Goal: Complete application form: Complete application form

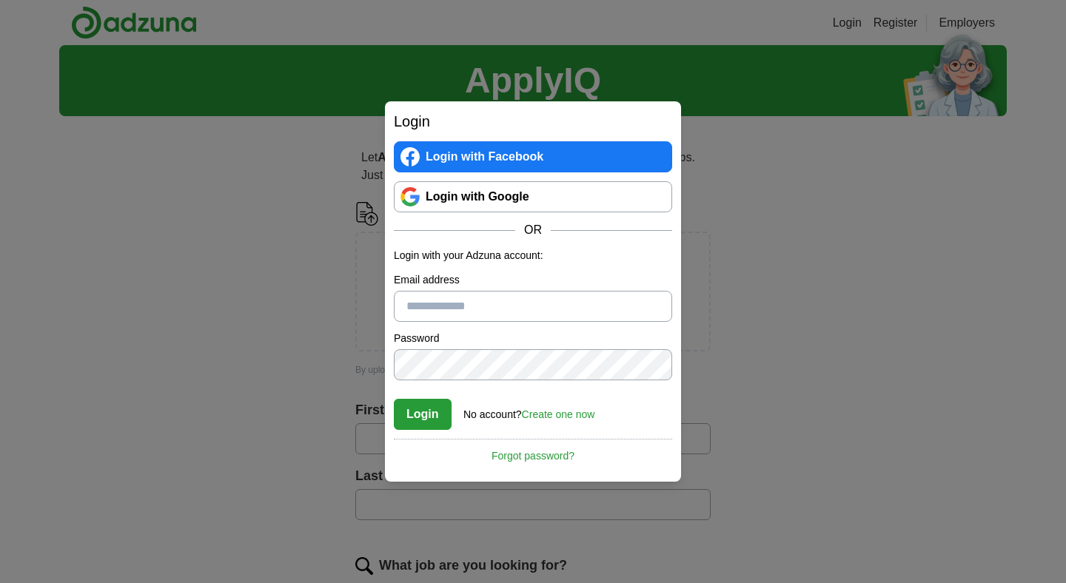
click at [546, 412] on link "Create one now" at bounding box center [558, 415] width 73 height 12
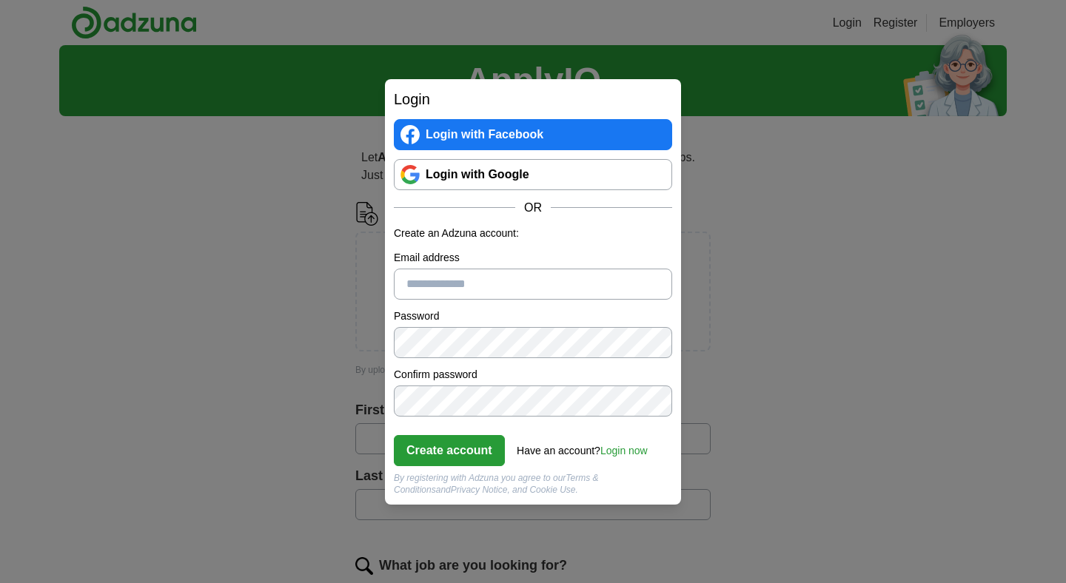
click at [415, 275] on input "Email address" at bounding box center [533, 284] width 278 height 31
type input "**********"
click at [448, 437] on button "Create account" at bounding box center [449, 450] width 111 height 31
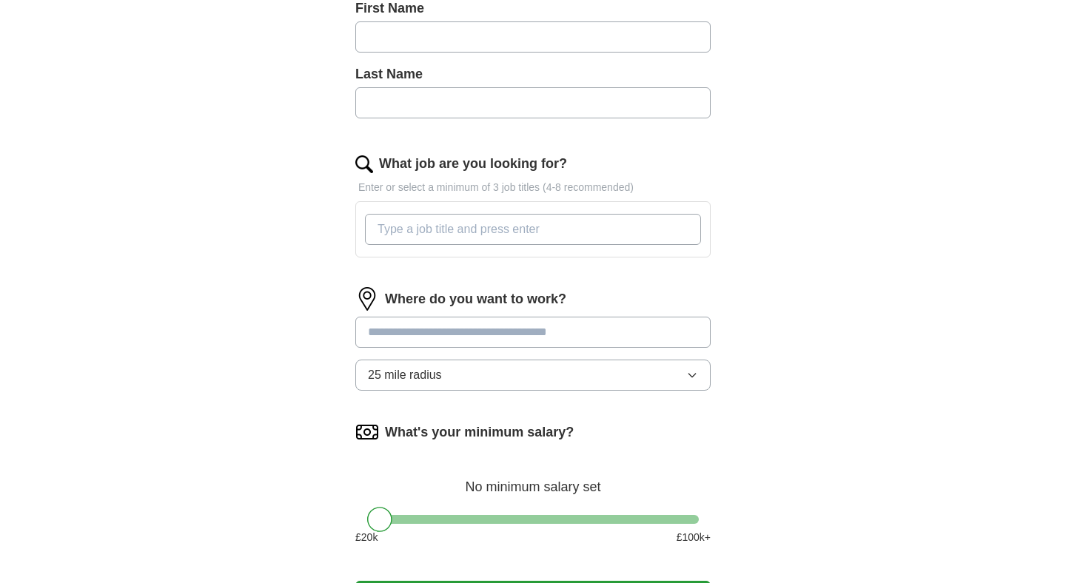
scroll to position [636, 0]
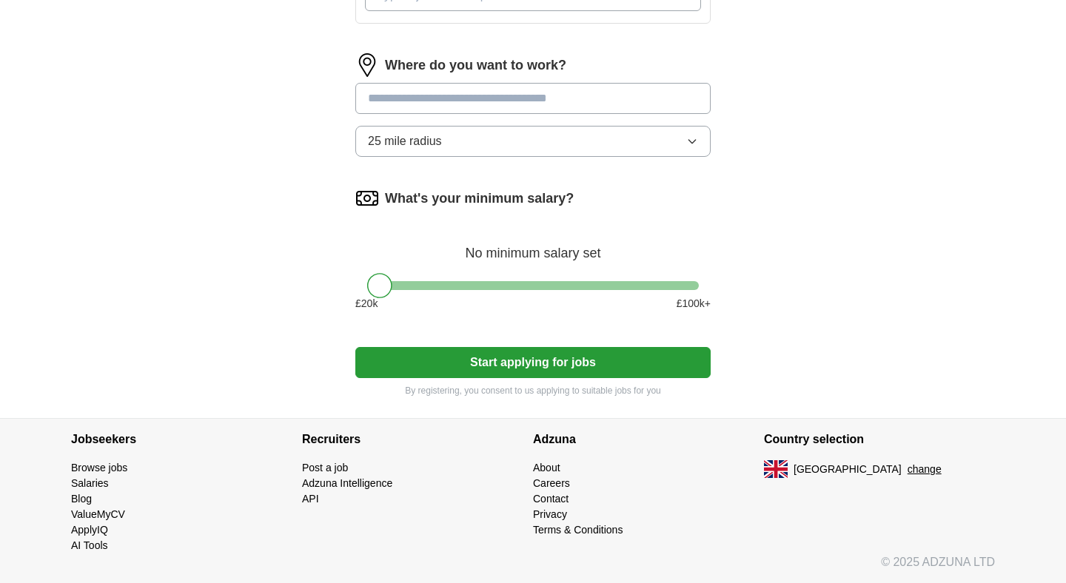
click at [437, 363] on button "Start applying for jobs" at bounding box center [532, 362] width 355 height 31
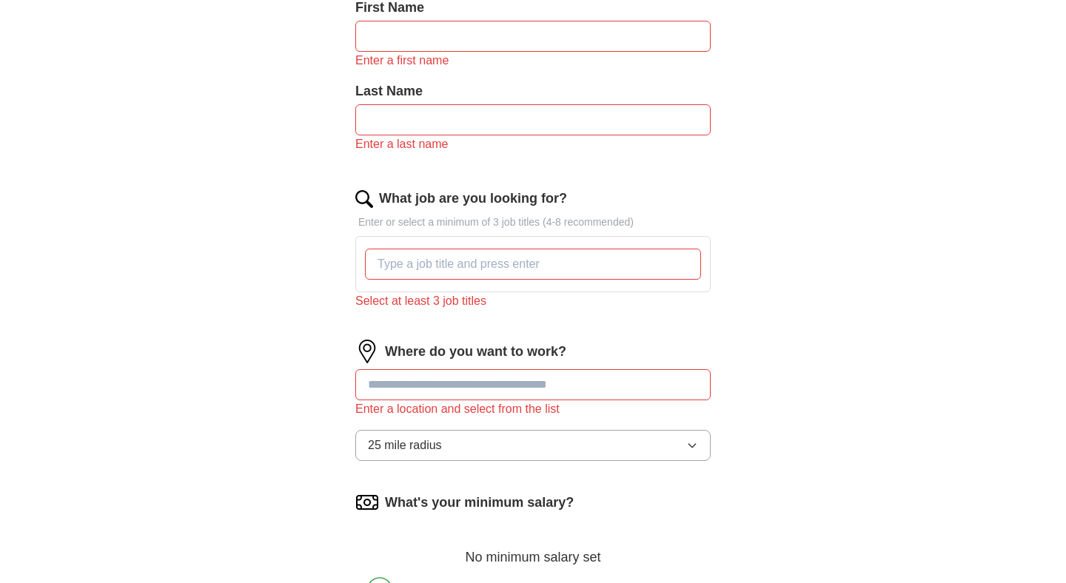
scroll to position [0, 0]
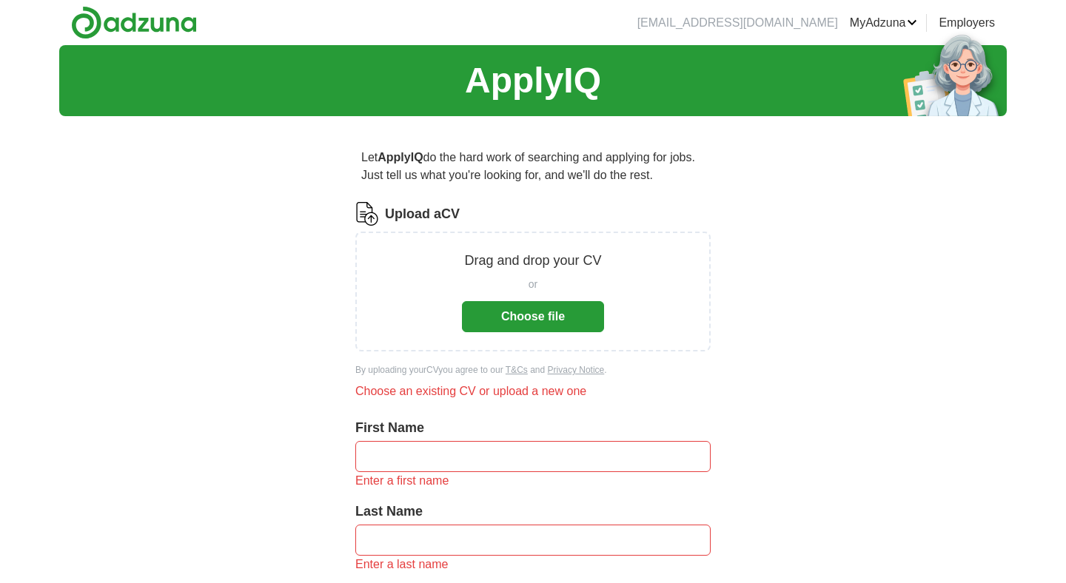
click at [520, 318] on button "Choose file" at bounding box center [533, 316] width 142 height 31
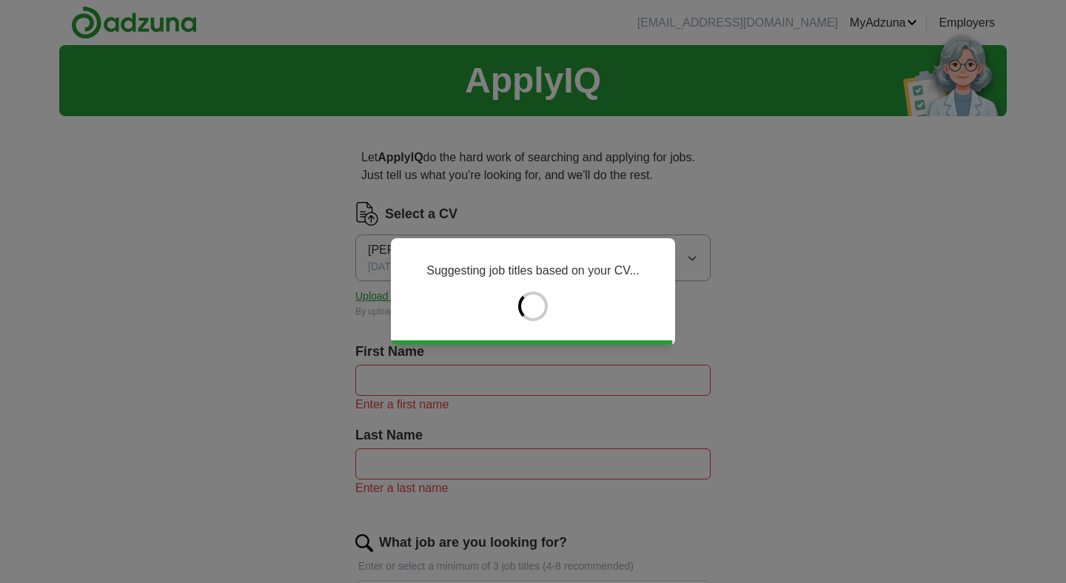
type input "*******"
type input "*****"
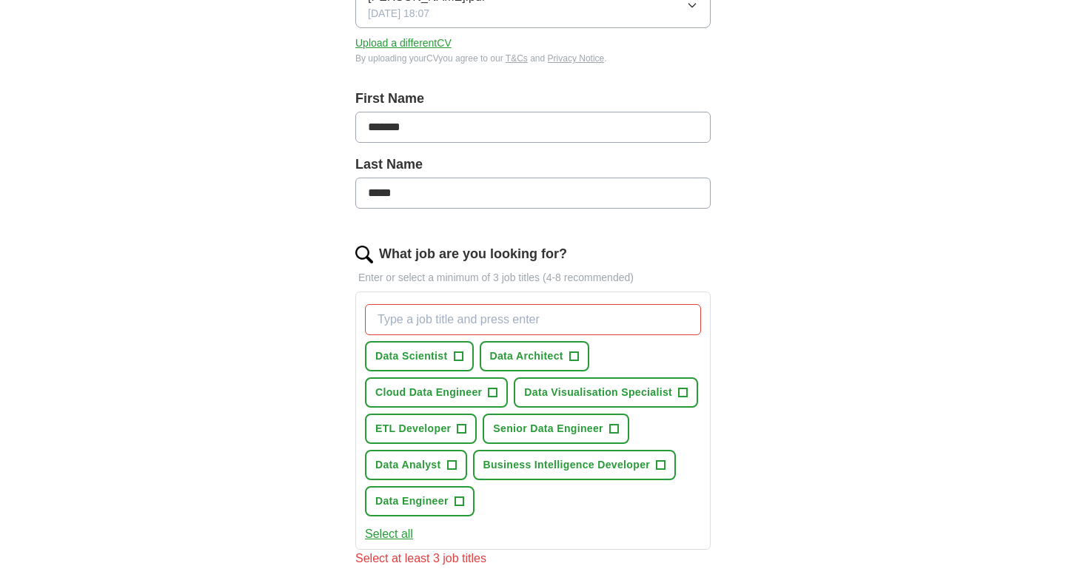
scroll to position [256, 0]
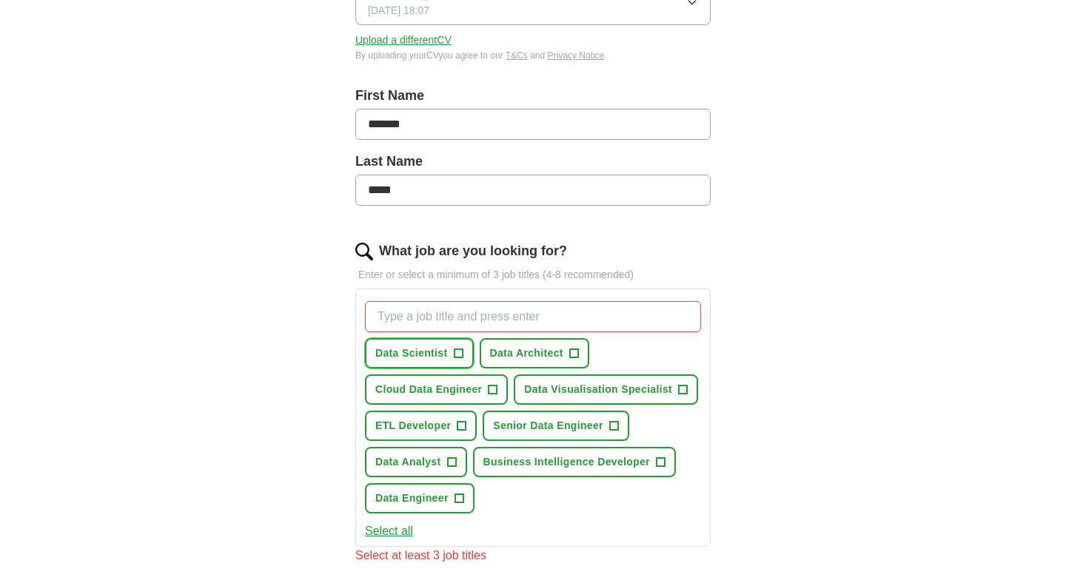
click at [402, 355] on span "Data Scientist" at bounding box center [411, 354] width 73 height 16
click at [409, 382] on span "Cloud Data Engineer" at bounding box center [428, 390] width 107 height 16
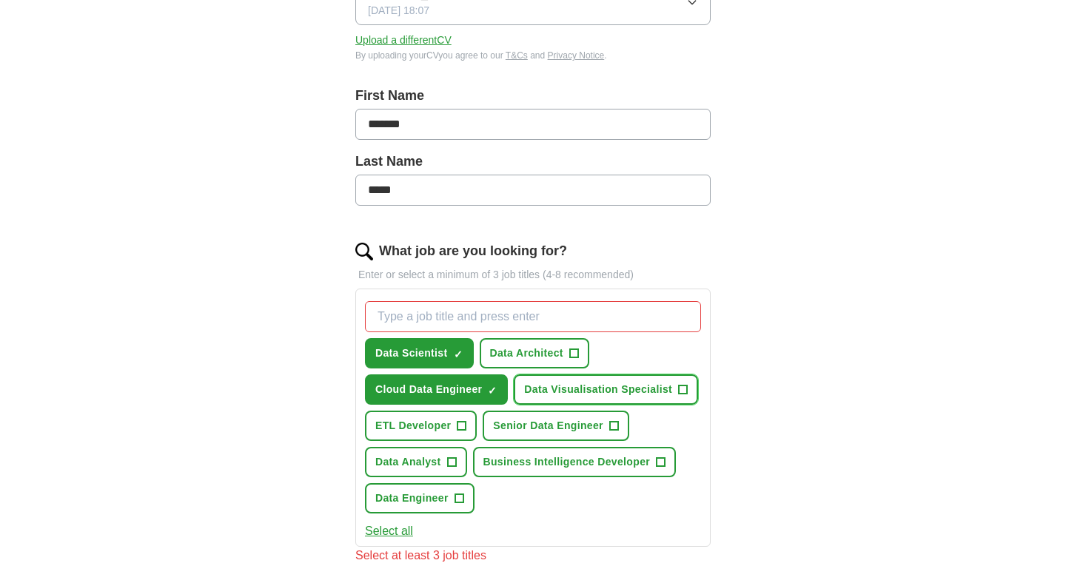
click at [563, 384] on span "Data Visualisation Specialist" at bounding box center [598, 390] width 148 height 16
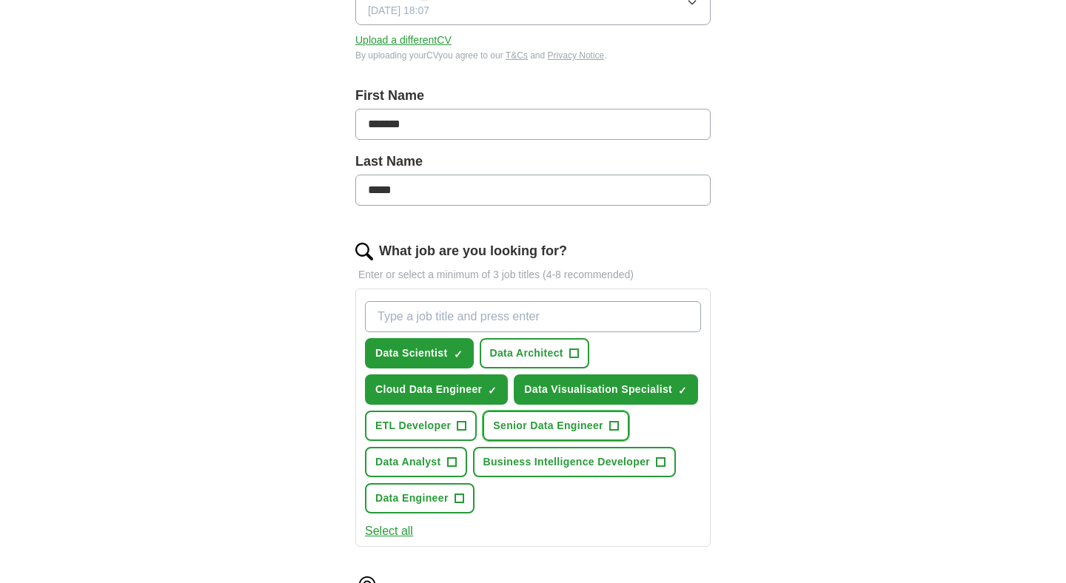
click at [543, 440] on button "Senior Data Engineer +" at bounding box center [556, 426] width 147 height 30
click at [466, 435] on button "ETL Developer +" at bounding box center [421, 426] width 112 height 30
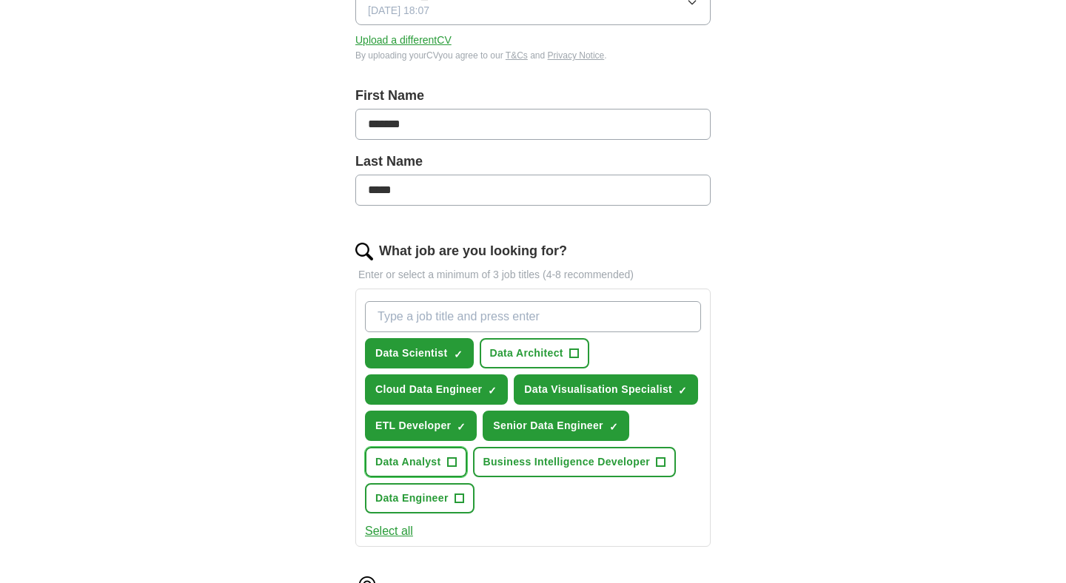
click at [447, 469] on span "+" at bounding box center [451, 463] width 9 height 12
click at [494, 466] on span "Business Intelligence Developer" at bounding box center [566, 463] width 167 height 16
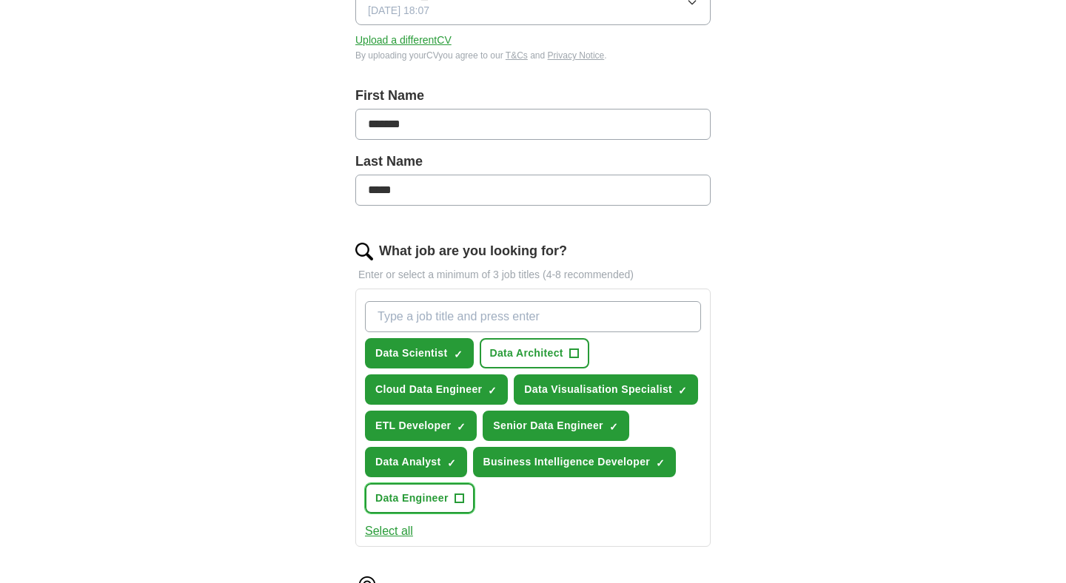
click at [425, 503] on span "Data Engineer" at bounding box center [411, 499] width 73 height 16
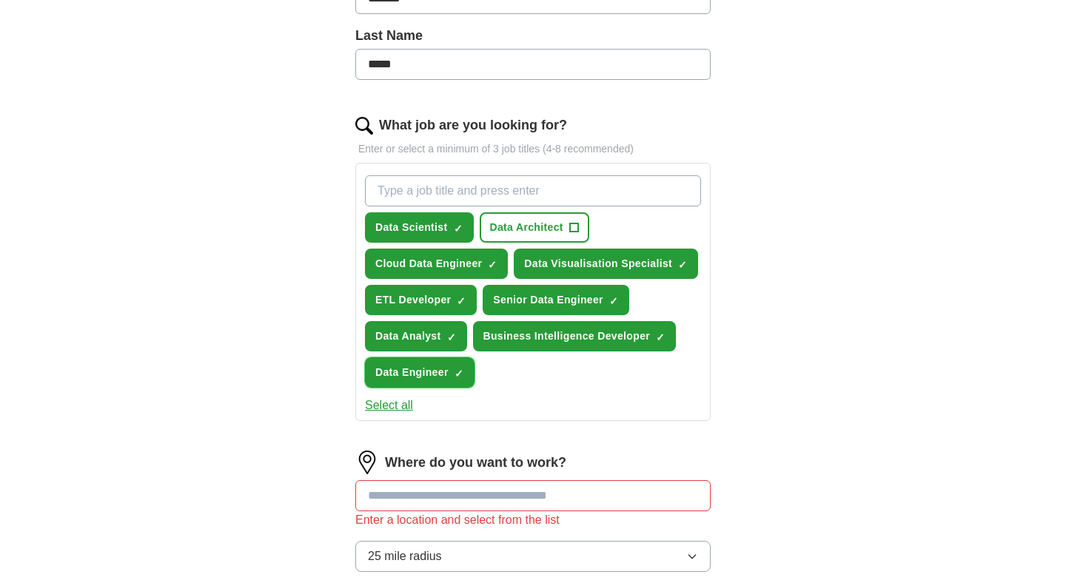
scroll to position [383, 0]
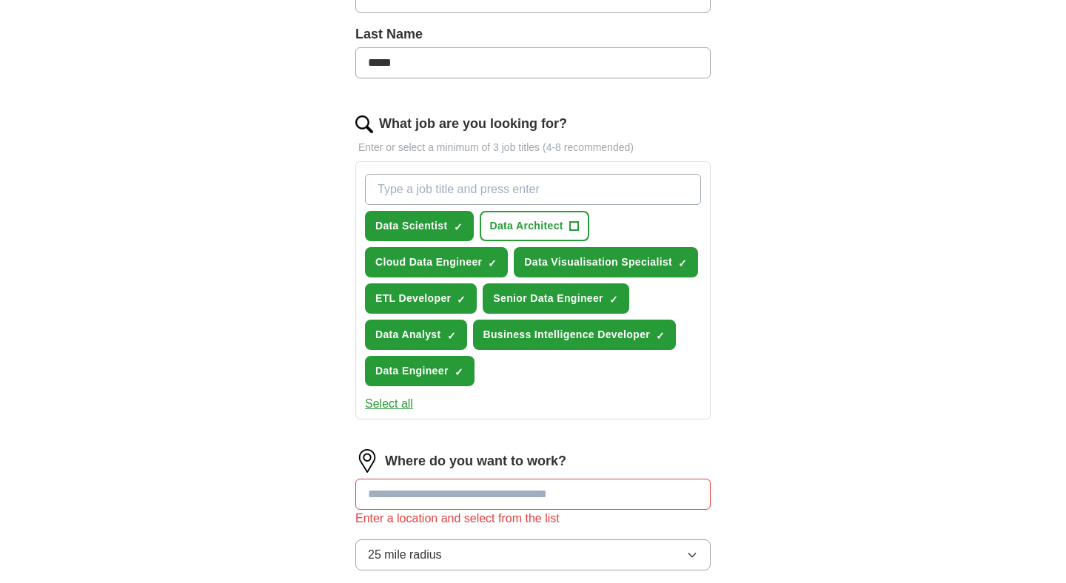
click at [378, 403] on button "Select all" at bounding box center [389, 404] width 48 height 18
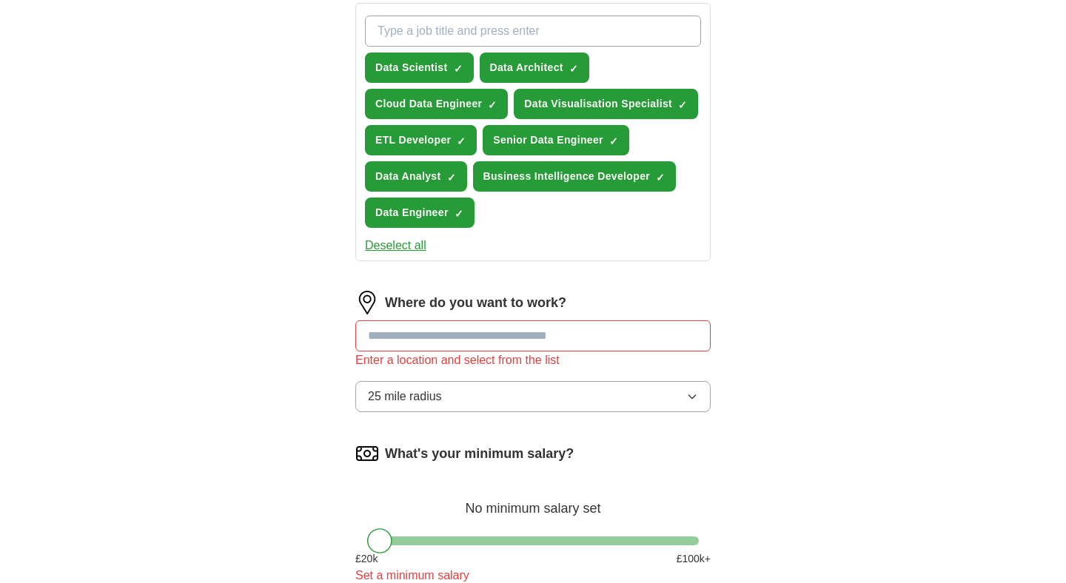
scroll to position [544, 0]
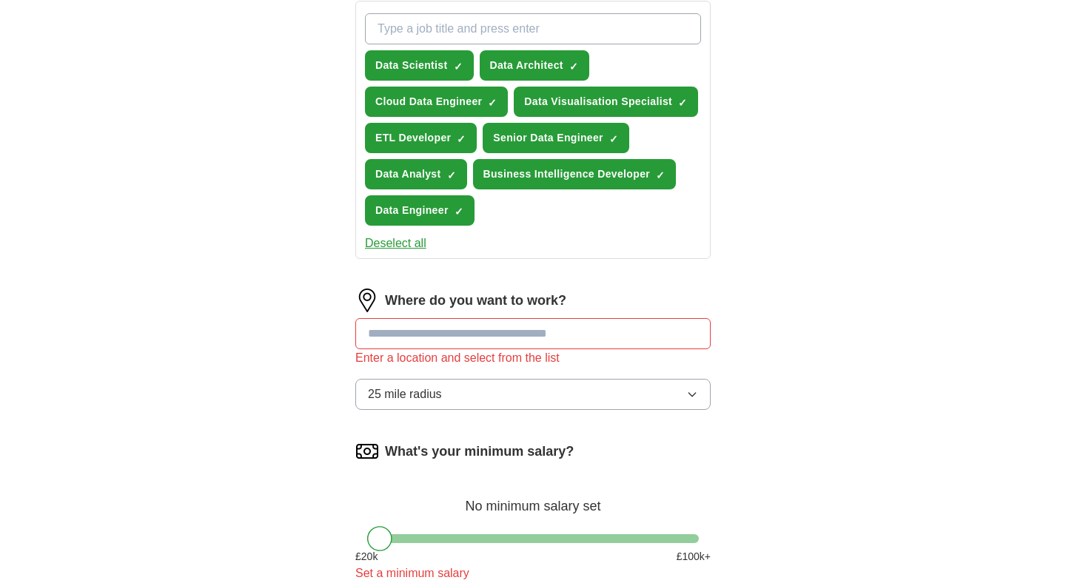
click at [408, 342] on input at bounding box center [532, 333] width 355 height 31
click at [416, 338] on input "*******" at bounding box center [532, 333] width 355 height 31
click at [414, 391] on span "25 mile radius" at bounding box center [405, 395] width 74 height 18
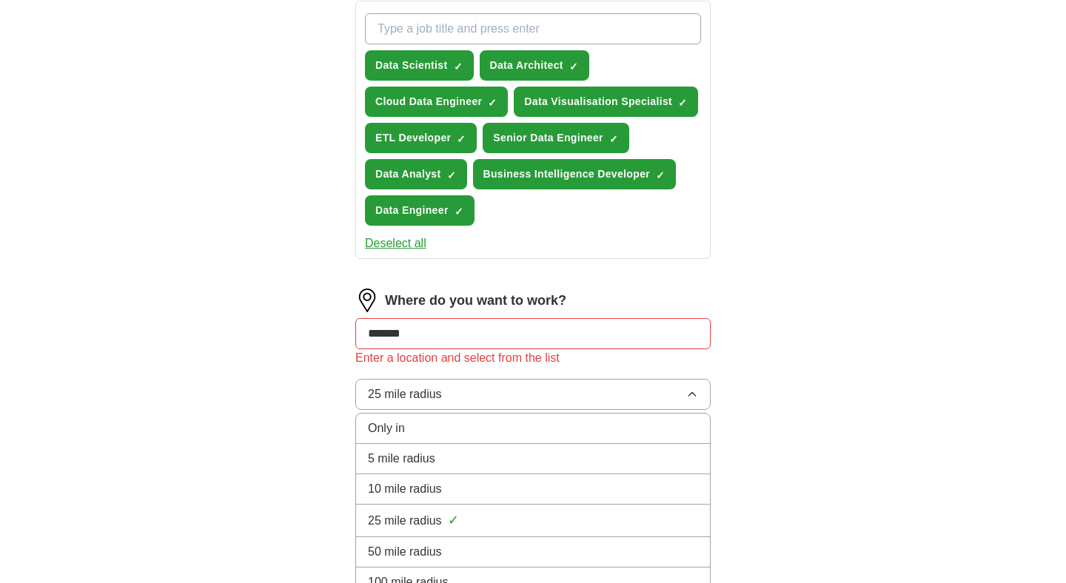
click at [411, 423] on div "Only in" at bounding box center [533, 429] width 330 height 18
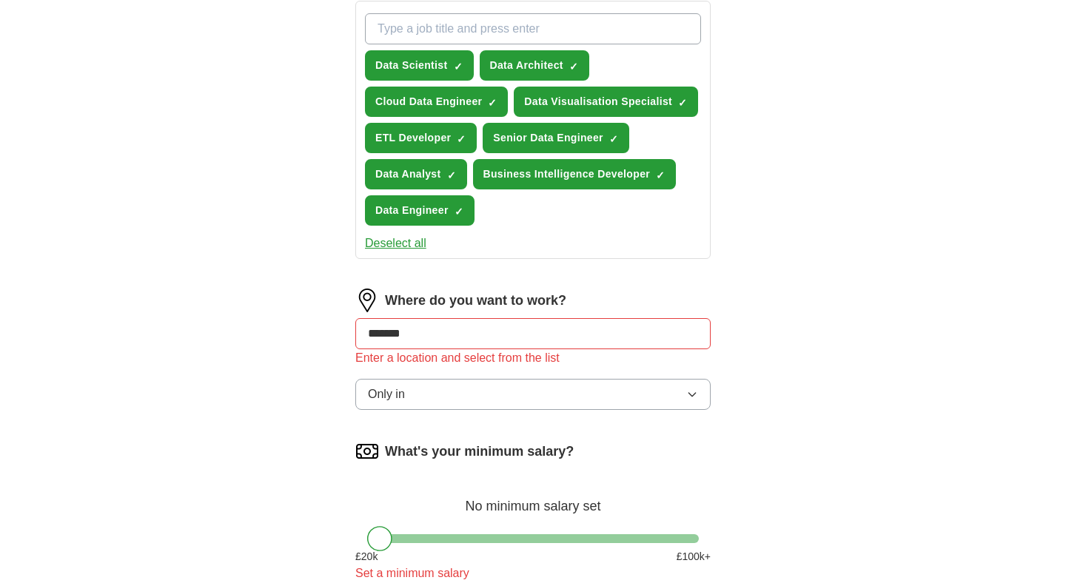
click at [379, 333] on input "*******" at bounding box center [532, 333] width 355 height 31
click at [411, 334] on input "*******" at bounding box center [532, 333] width 355 height 31
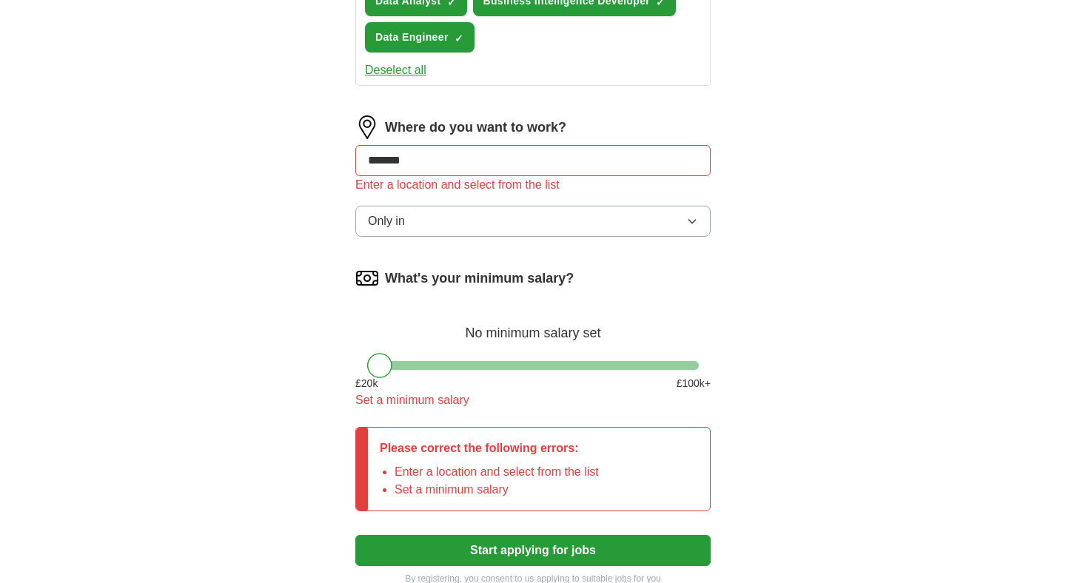
scroll to position [722, 0]
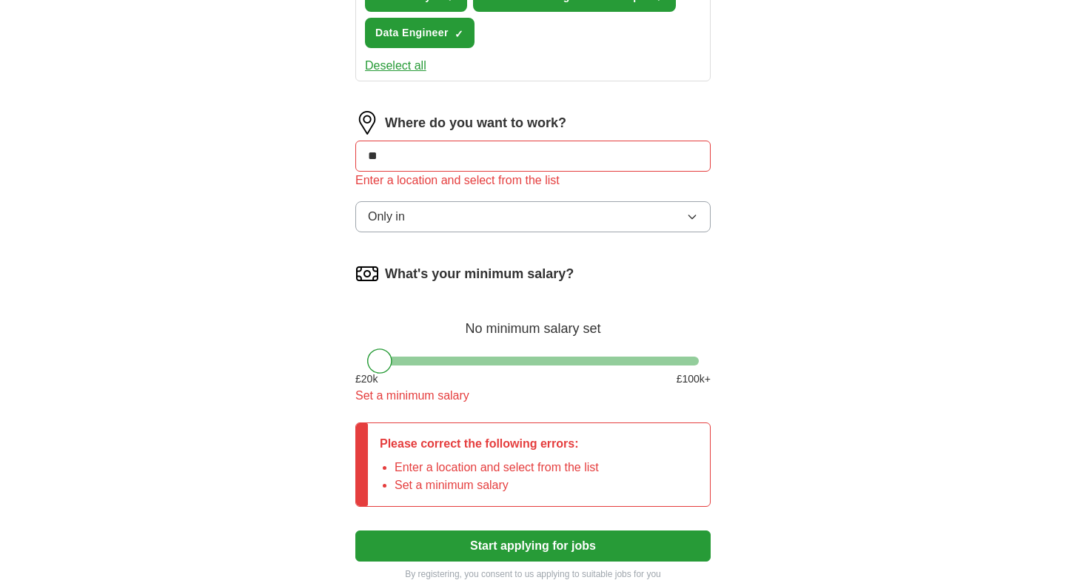
type input "*"
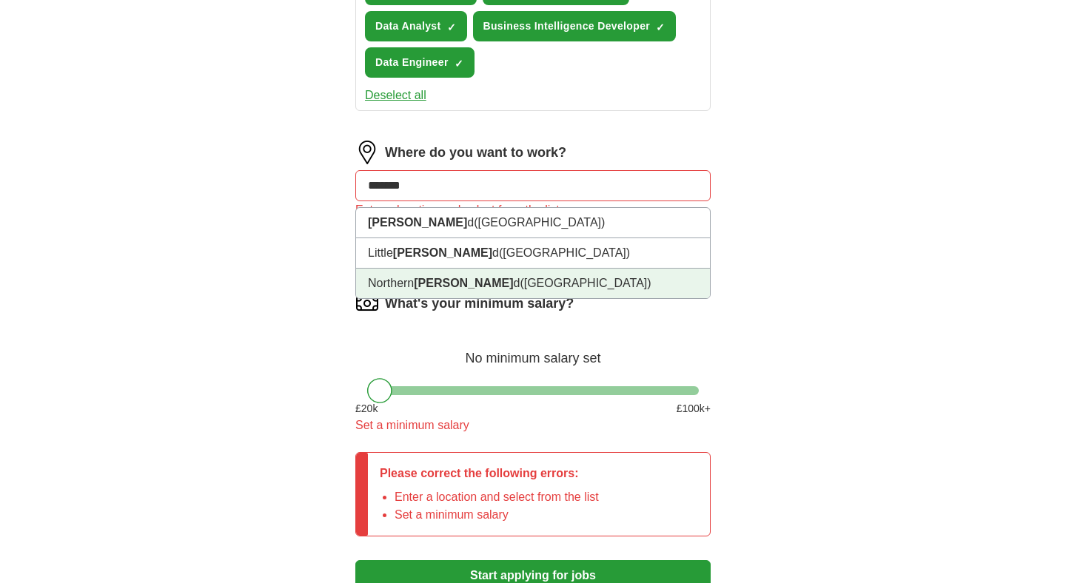
scroll to position [691, 0]
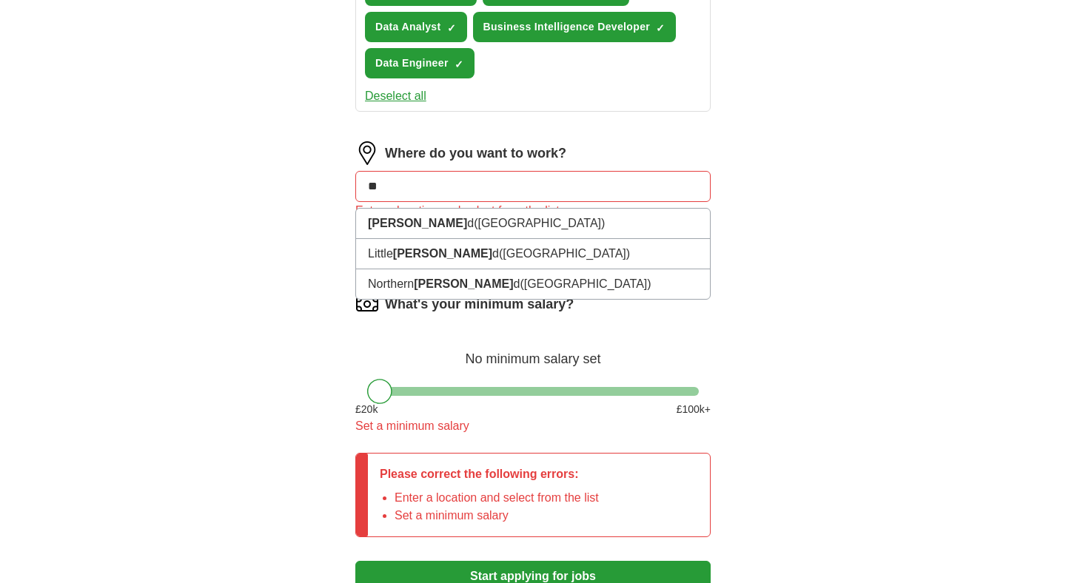
type input "*"
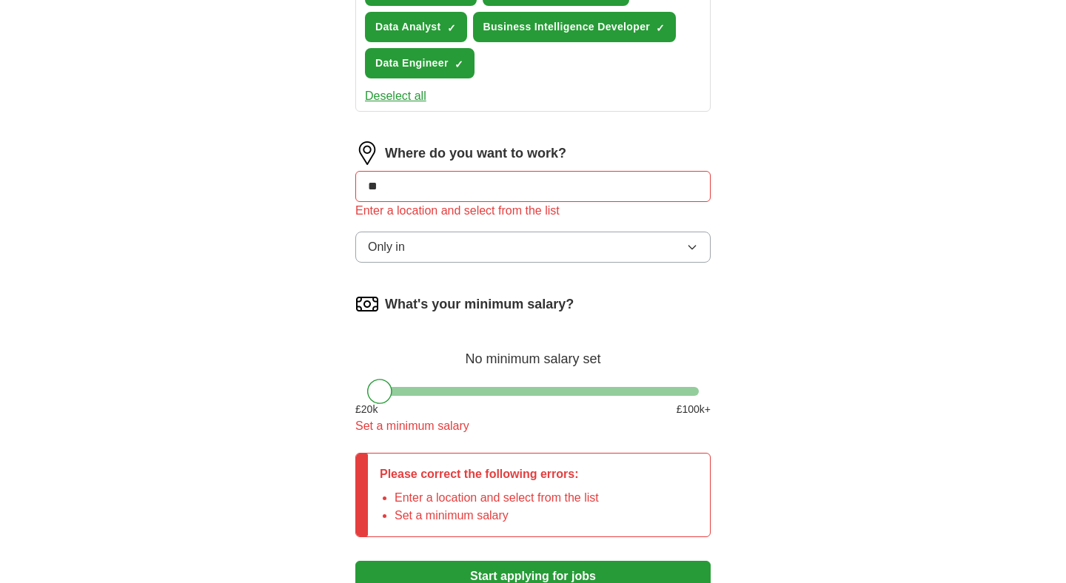
type input "*"
click at [543, 236] on button "Only in" at bounding box center [532, 247] width 355 height 31
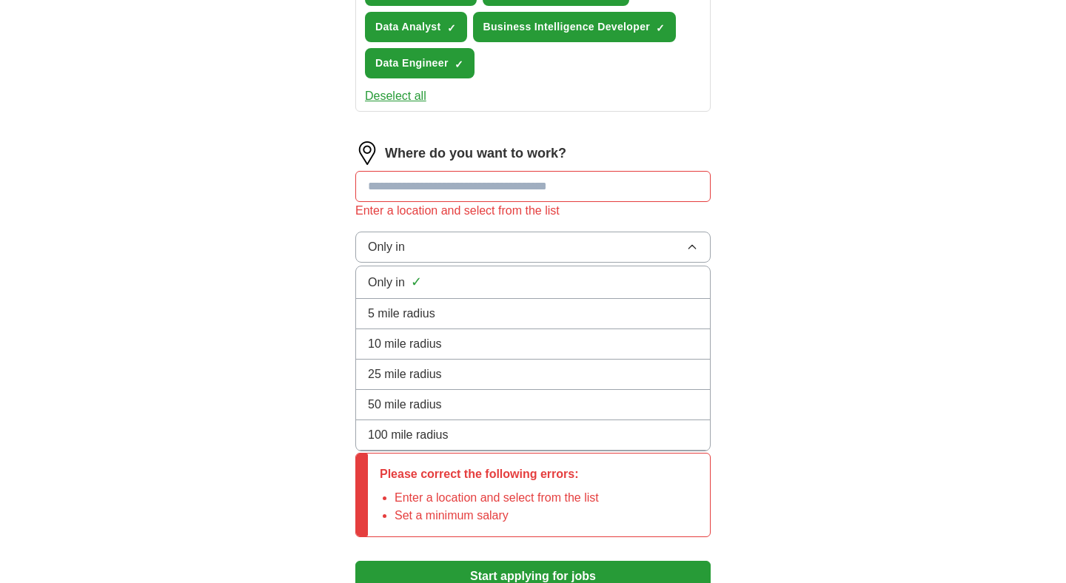
click at [543, 236] on button "Only in" at bounding box center [532, 247] width 355 height 31
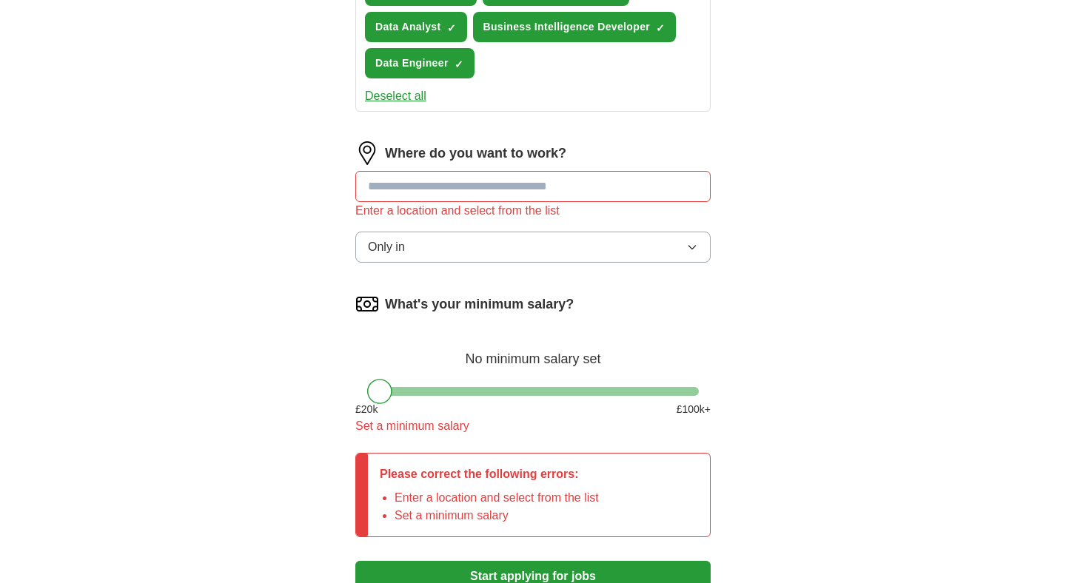
click at [452, 208] on div "Enter a location and select from the list" at bounding box center [532, 211] width 355 height 18
click at [440, 195] on input at bounding box center [532, 186] width 355 height 31
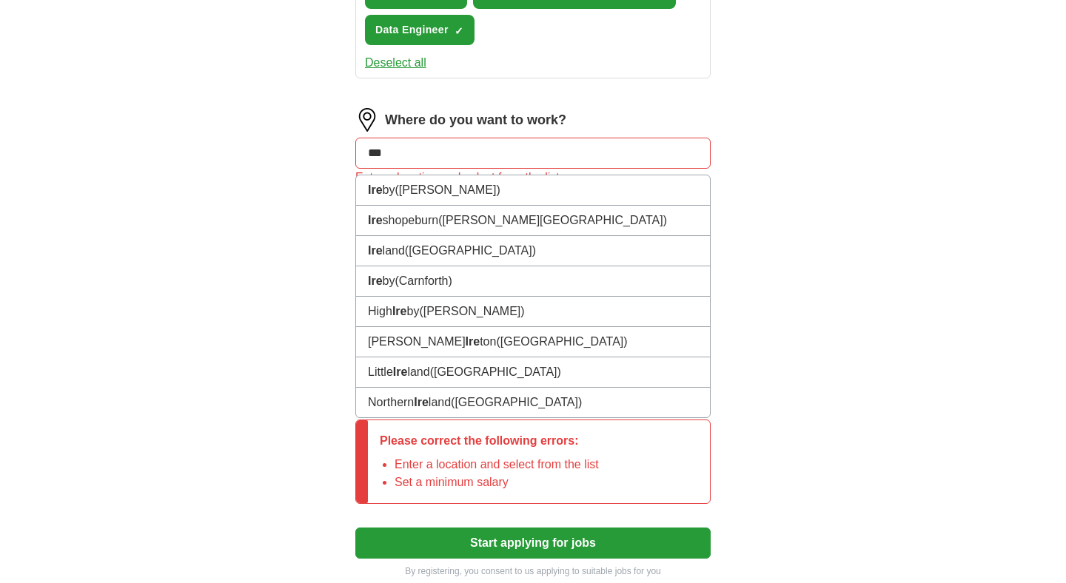
scroll to position [719, 0]
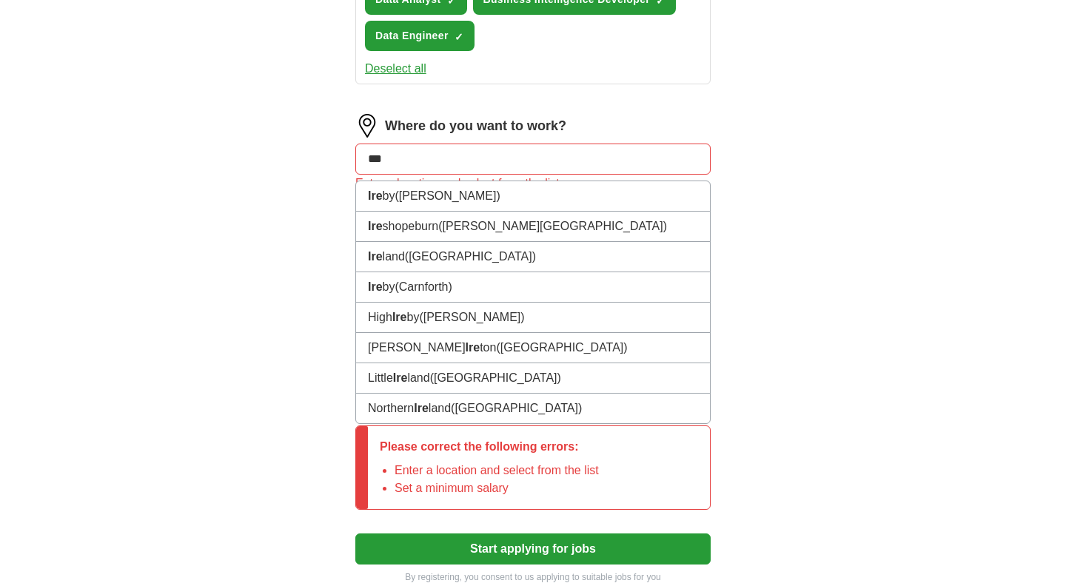
drag, startPoint x: 404, startPoint y: 158, endPoint x: 359, endPoint y: 159, distance: 45.2
click at [359, 159] on input "***" at bounding box center [532, 159] width 355 height 31
type input "**"
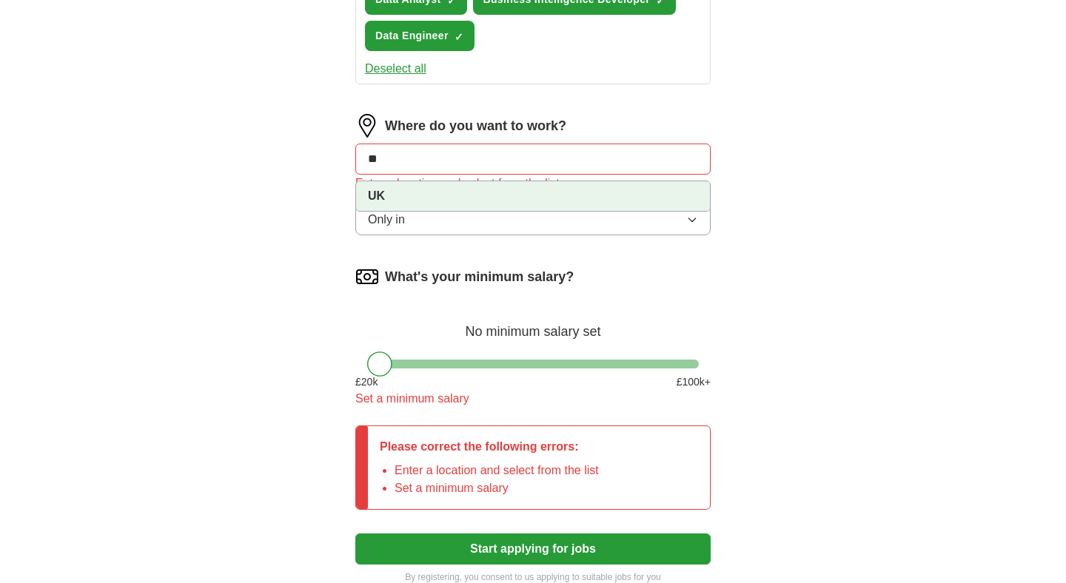
click at [383, 201] on strong "UK" at bounding box center [376, 196] width 17 height 13
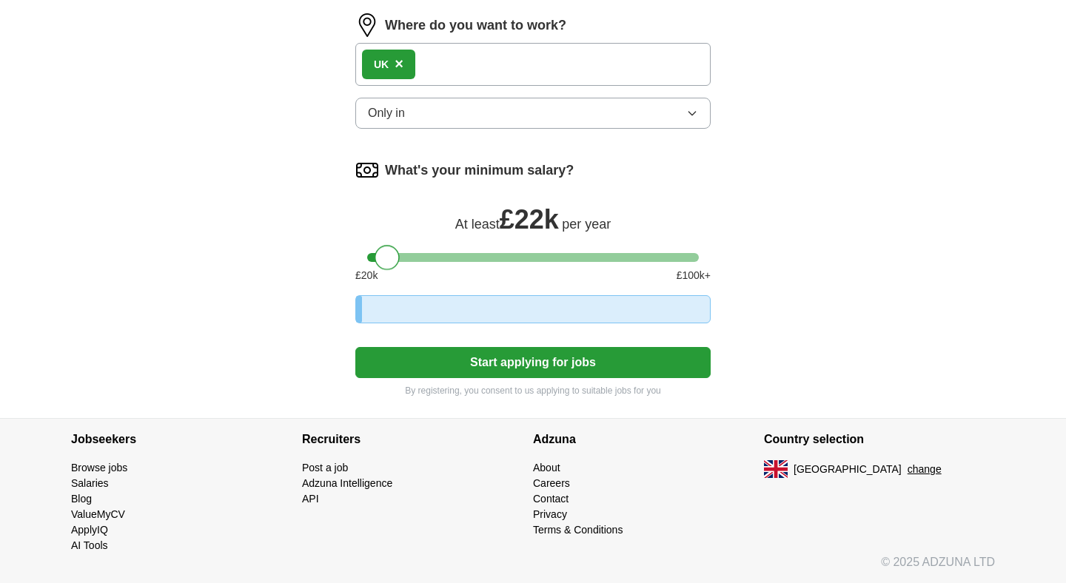
scroll to position [861, 0]
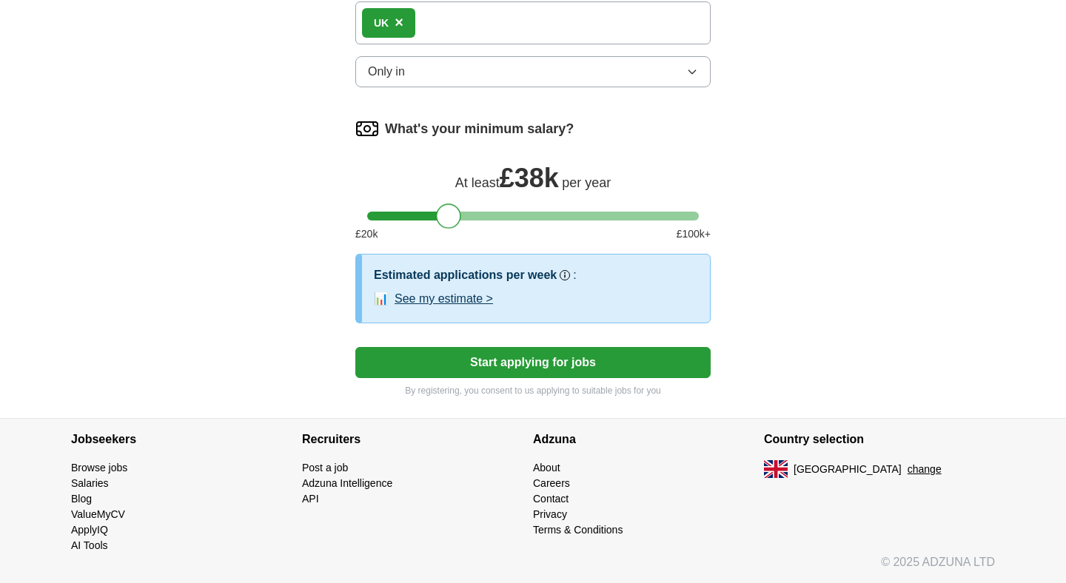
drag, startPoint x: 375, startPoint y: 215, endPoint x: 444, endPoint y: 215, distance: 68.8
click at [444, 215] on div at bounding box center [448, 216] width 25 height 25
click at [555, 358] on button "Start applying for jobs" at bounding box center [532, 362] width 355 height 31
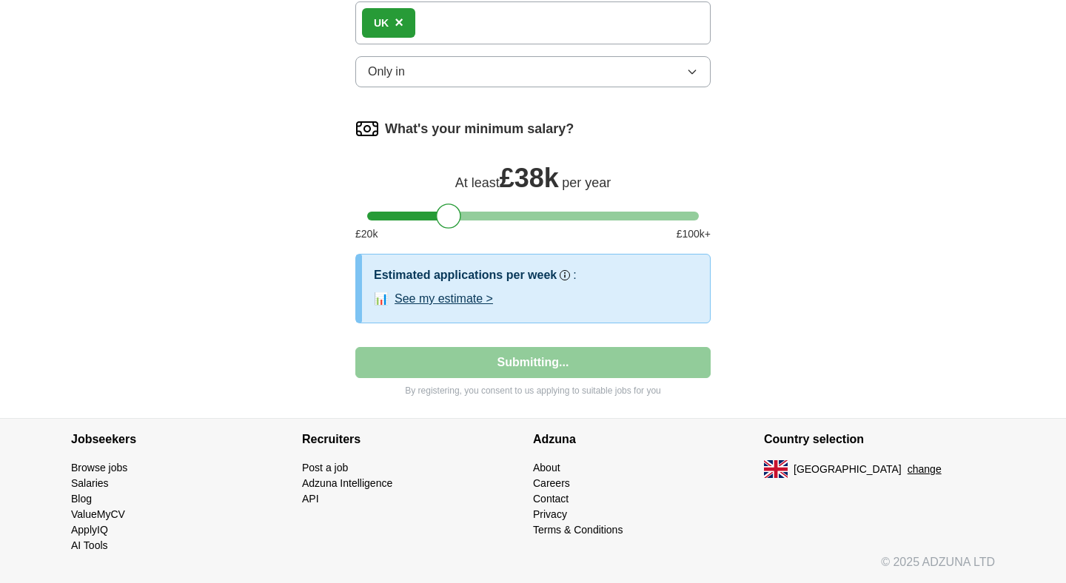
select select "**"
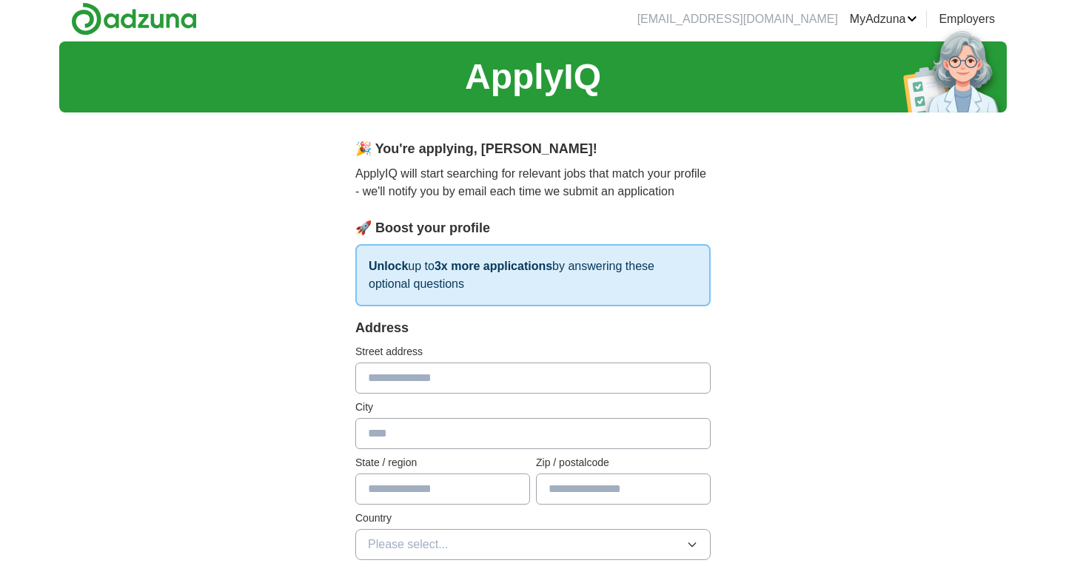
scroll to position [0, 0]
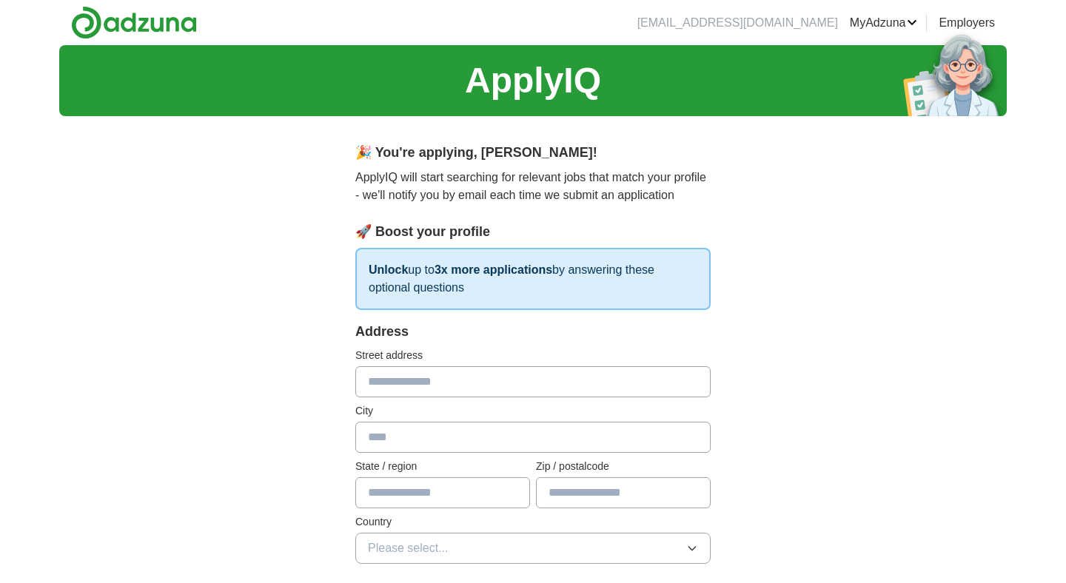
click at [498, 360] on label "Street address" at bounding box center [532, 356] width 355 height 16
click at [489, 392] on input "text" at bounding box center [532, 381] width 355 height 31
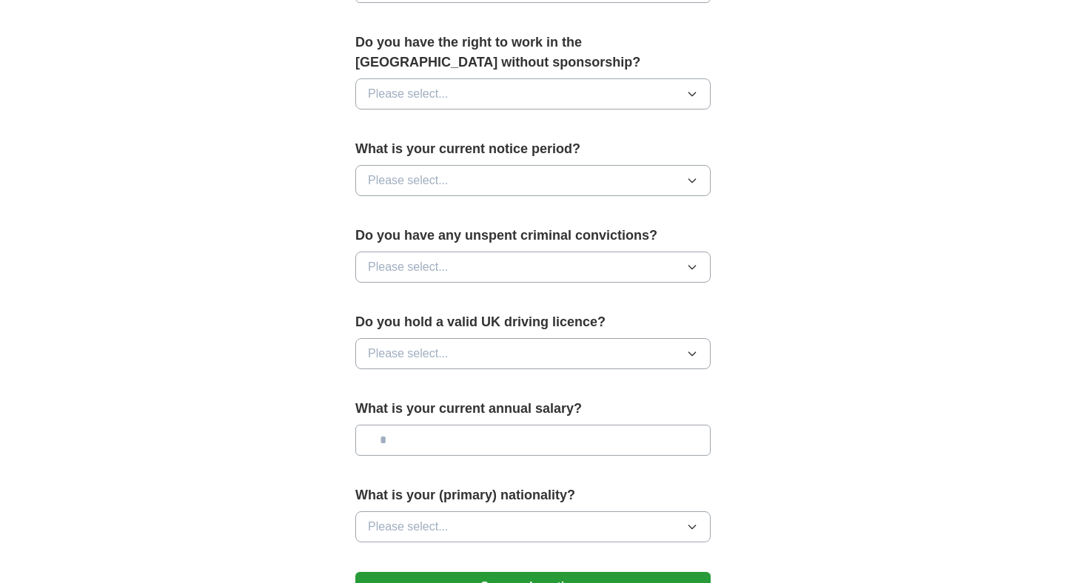
scroll to position [955, 0]
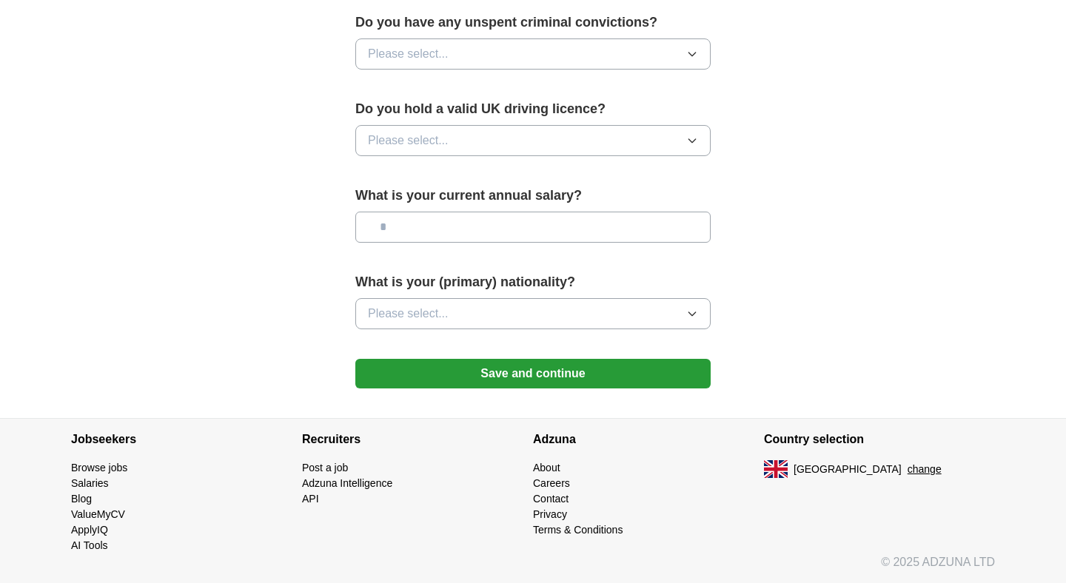
click at [908, 470] on button "change" at bounding box center [925, 470] width 34 height 16
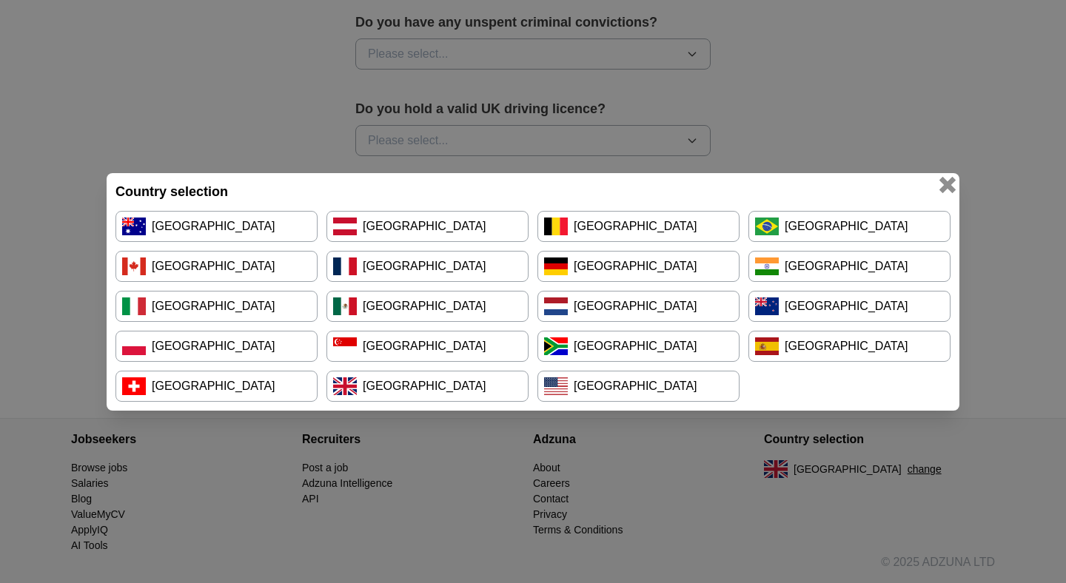
click at [948, 185] on button "button" at bounding box center [947, 184] width 16 height 16
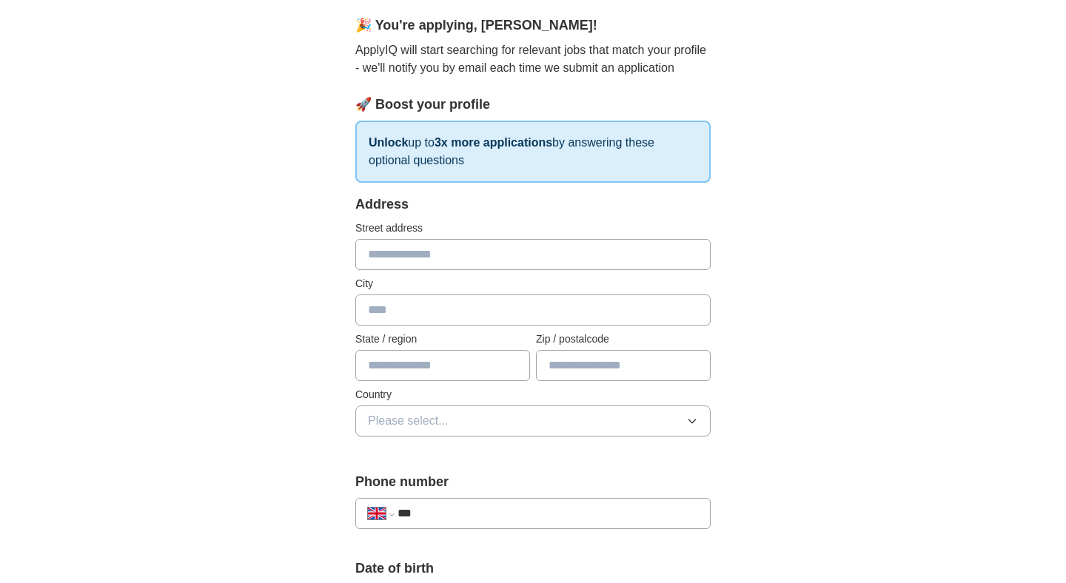
scroll to position [101, 0]
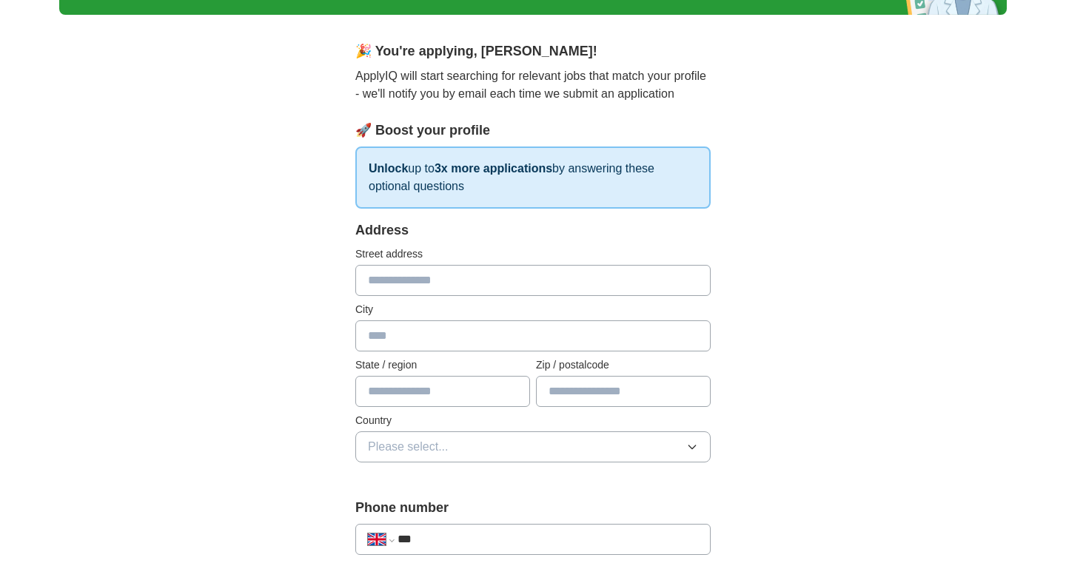
click at [406, 268] on input "text" at bounding box center [532, 280] width 355 height 31
type input "**********"
type input "******"
type input "**********"
type input "*******"
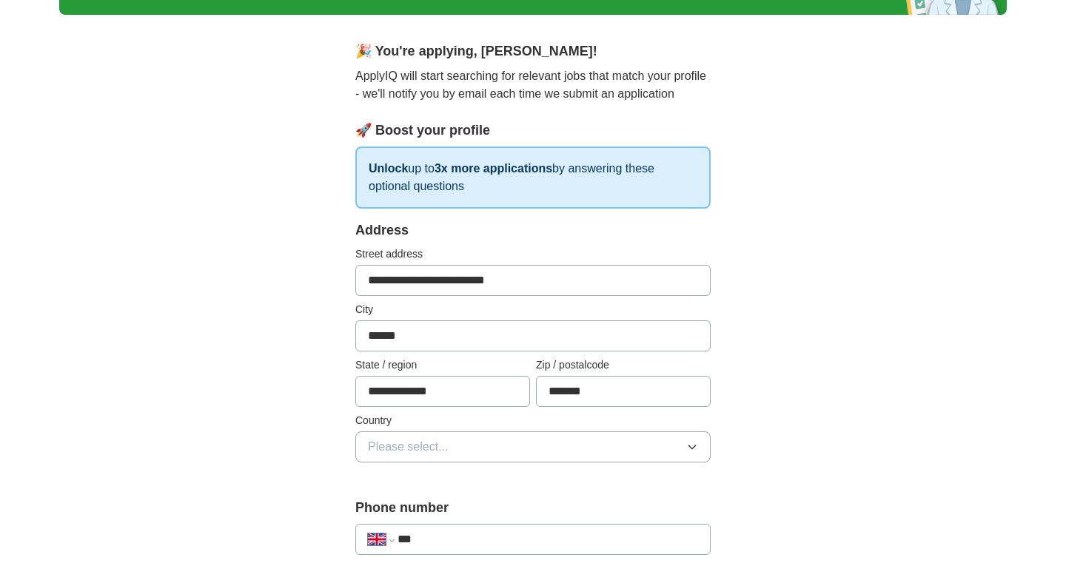
select select "**"
type input "**********"
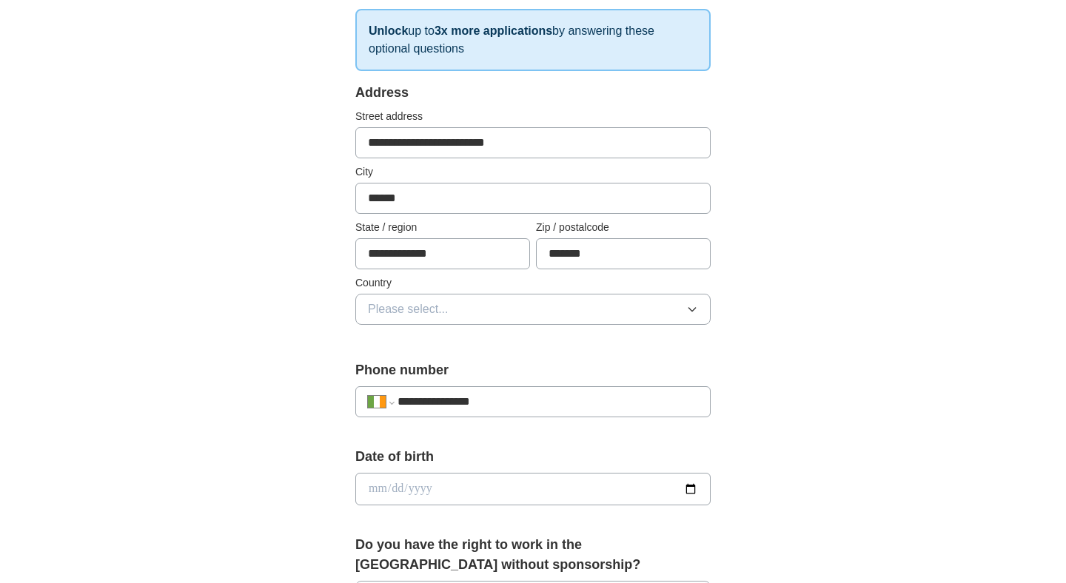
scroll to position [242, 0]
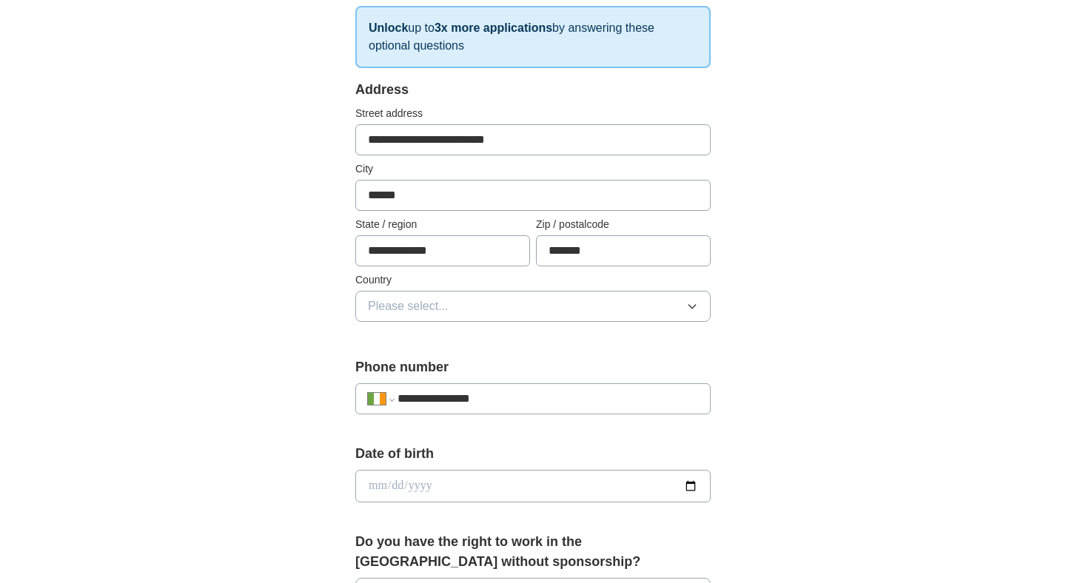
click at [489, 309] on button "Please select..." at bounding box center [532, 306] width 355 height 31
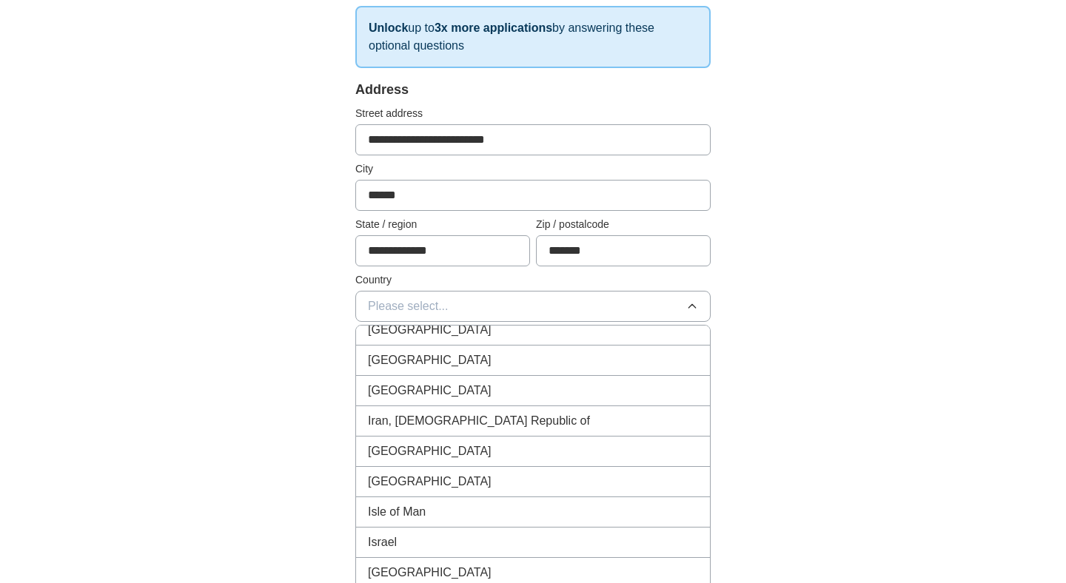
scroll to position [3085, 0]
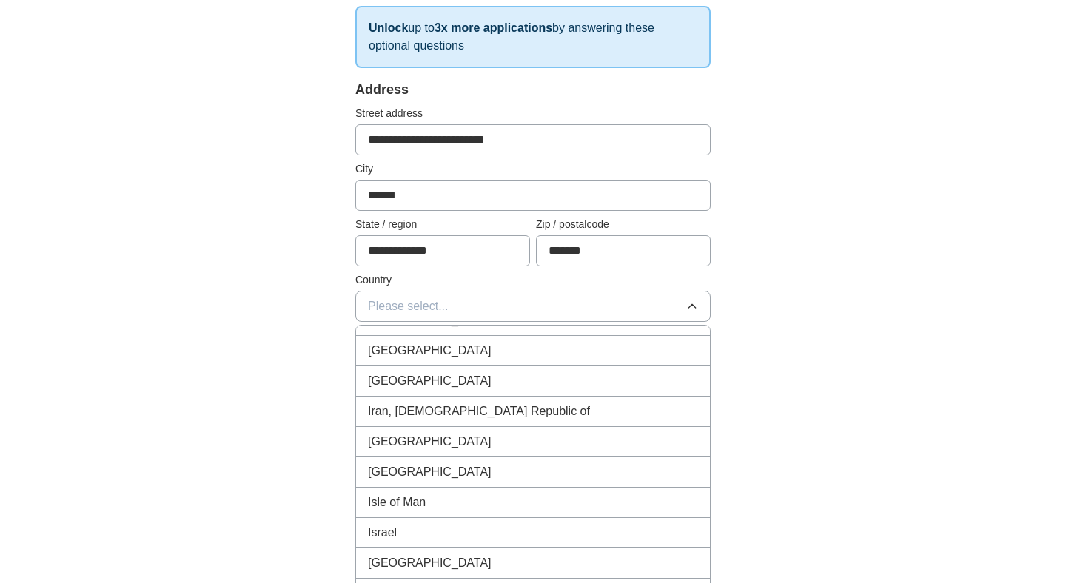
click at [394, 477] on span "Ireland" at bounding box center [430, 472] width 124 height 18
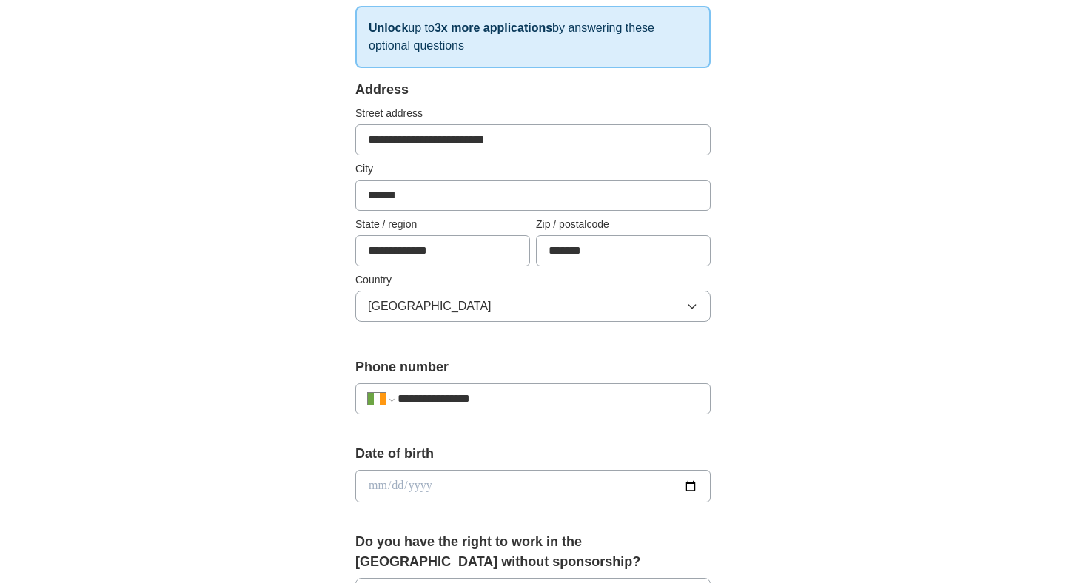
click at [432, 483] on input "date" at bounding box center [532, 486] width 355 height 33
click at [376, 486] on input "date" at bounding box center [532, 486] width 355 height 33
type input "**********"
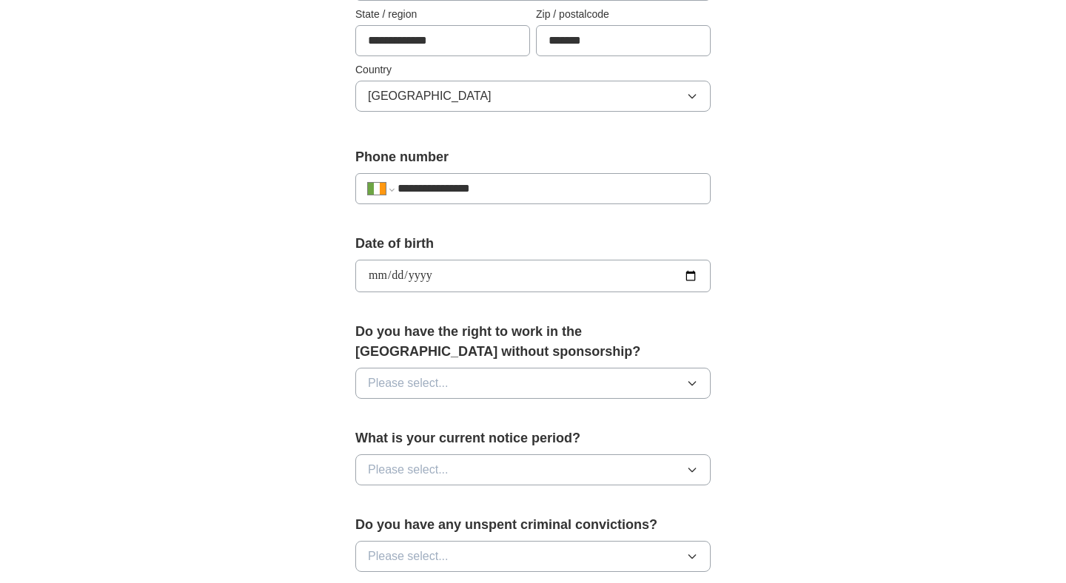
scroll to position [475, 0]
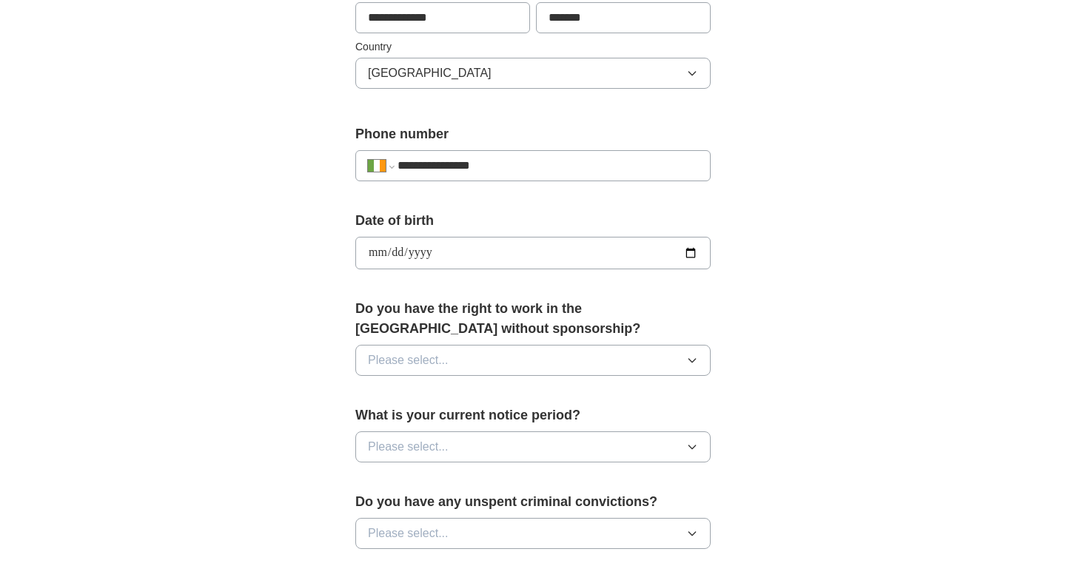
click at [417, 358] on span "Please select..." at bounding box center [408, 361] width 81 height 18
click at [406, 421] on div "No" at bounding box center [533, 425] width 330 height 18
click at [404, 449] on span "Please select..." at bounding box center [408, 447] width 81 height 18
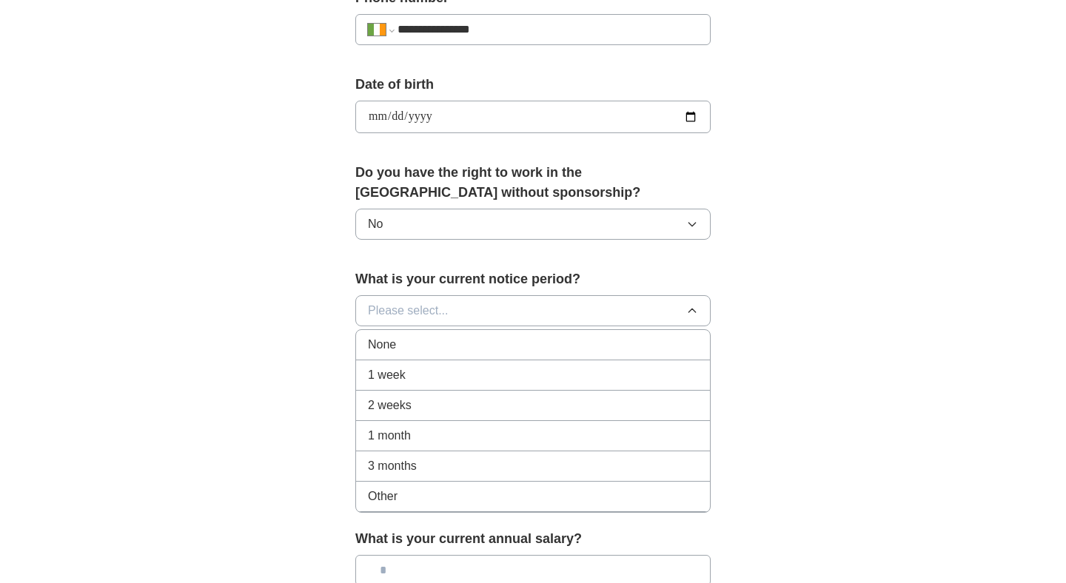
scroll to position [613, 0]
click at [372, 398] on span "2 weeks" at bounding box center [390, 404] width 44 height 18
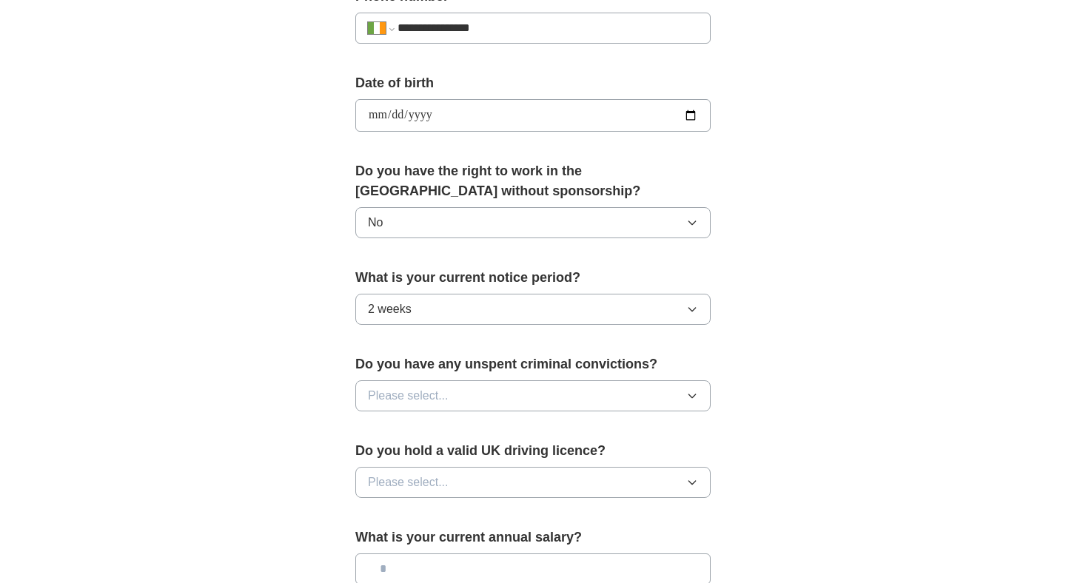
click at [395, 407] on button "Please select..." at bounding box center [532, 395] width 355 height 31
click at [374, 308] on span "2 weeks" at bounding box center [390, 310] width 44 height 18
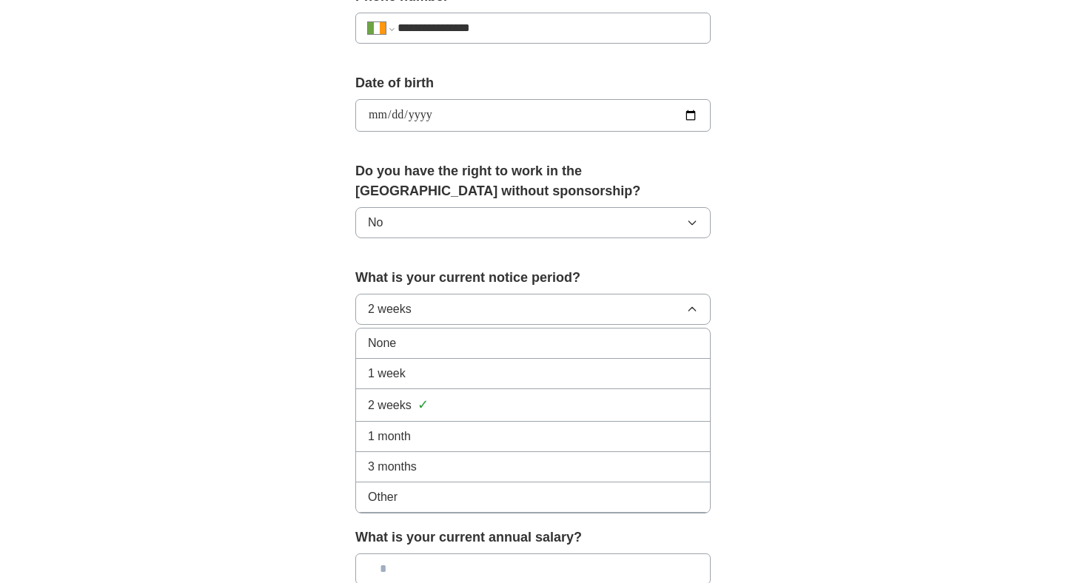
click at [379, 335] on span "None" at bounding box center [382, 344] width 28 height 18
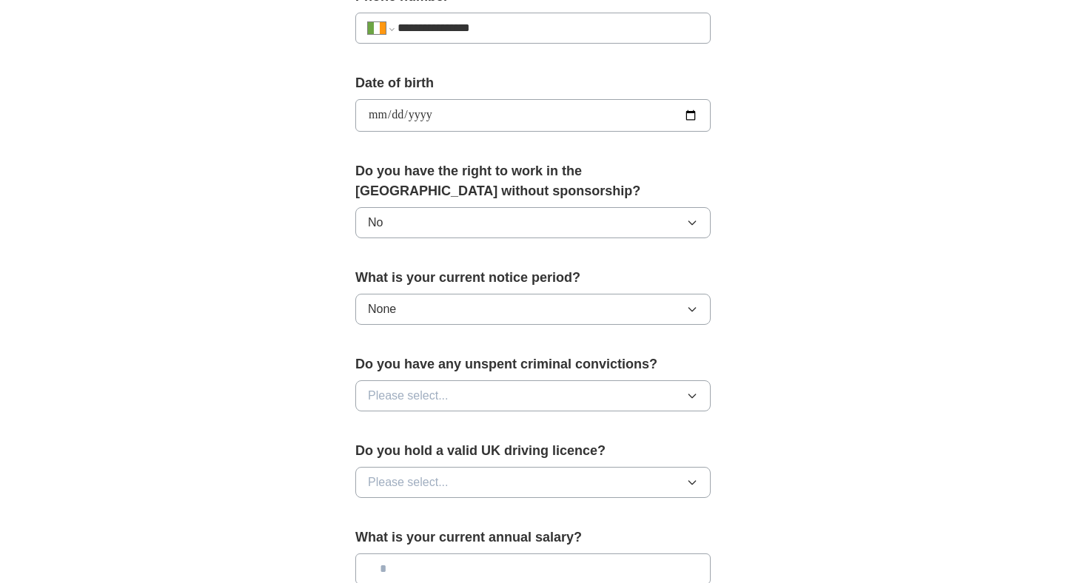
click at [395, 398] on span "Please select..." at bounding box center [408, 396] width 81 height 18
click at [388, 463] on div "No" at bounding box center [533, 461] width 330 height 18
click at [392, 488] on span "Please select..." at bounding box center [408, 483] width 81 height 18
click at [388, 543] on div "No" at bounding box center [533, 547] width 330 height 18
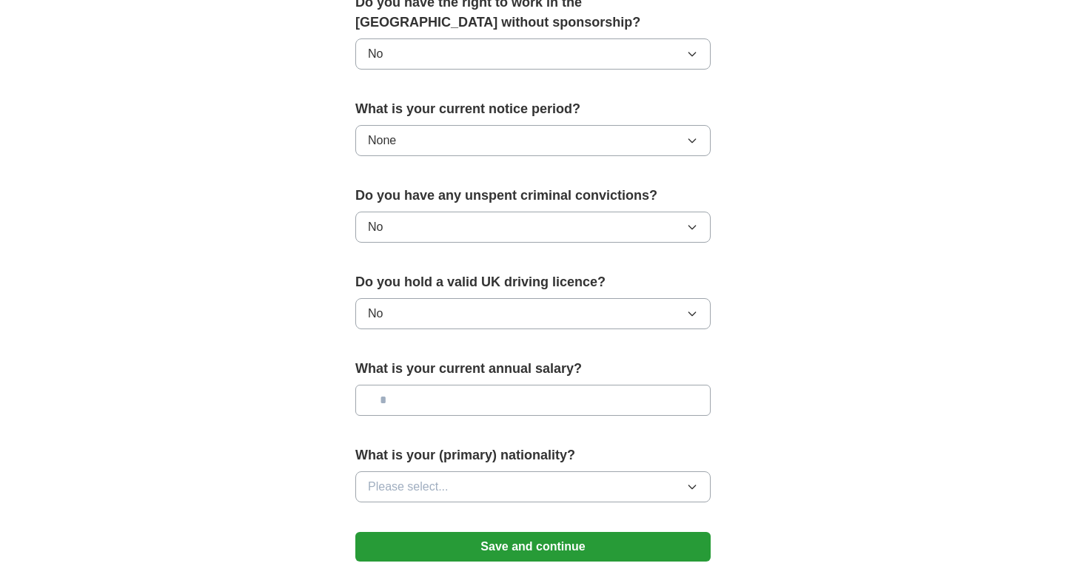
scroll to position [784, 0]
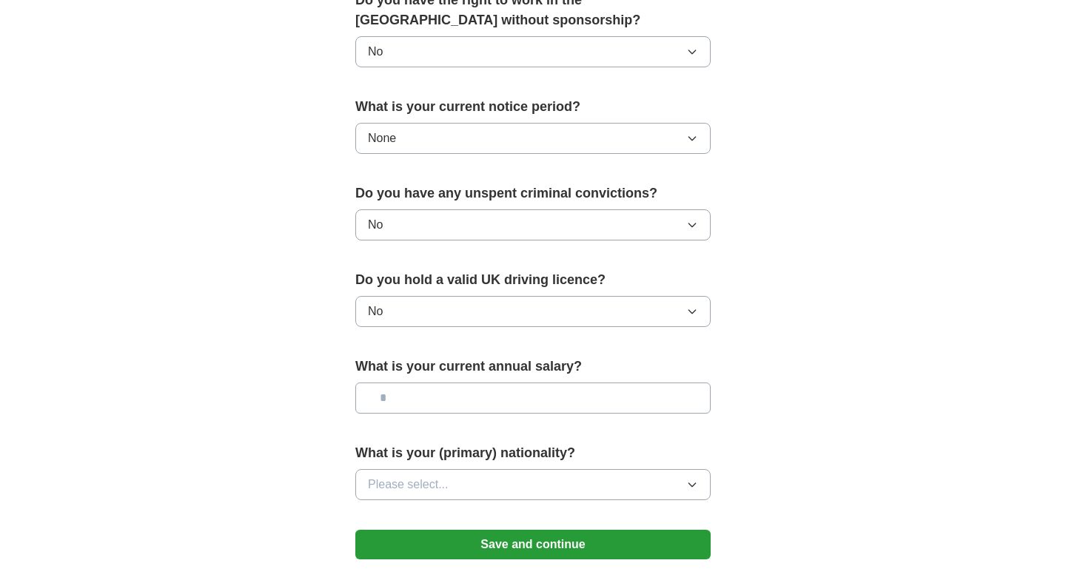
click at [406, 404] on input "text" at bounding box center [532, 398] width 355 height 31
click at [410, 482] on span "Please select..." at bounding box center [408, 485] width 81 height 18
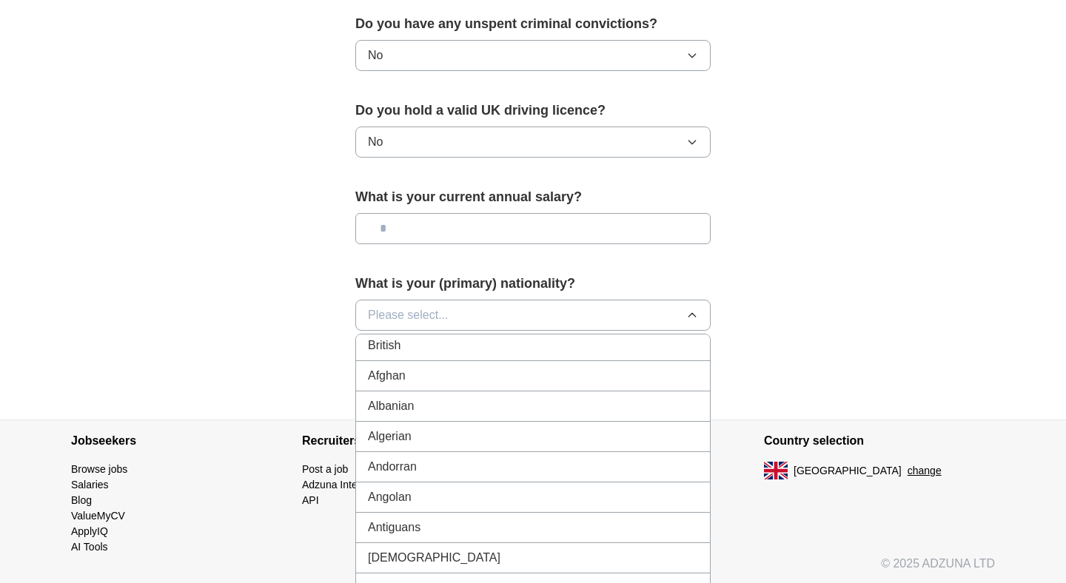
scroll to position [100, 0]
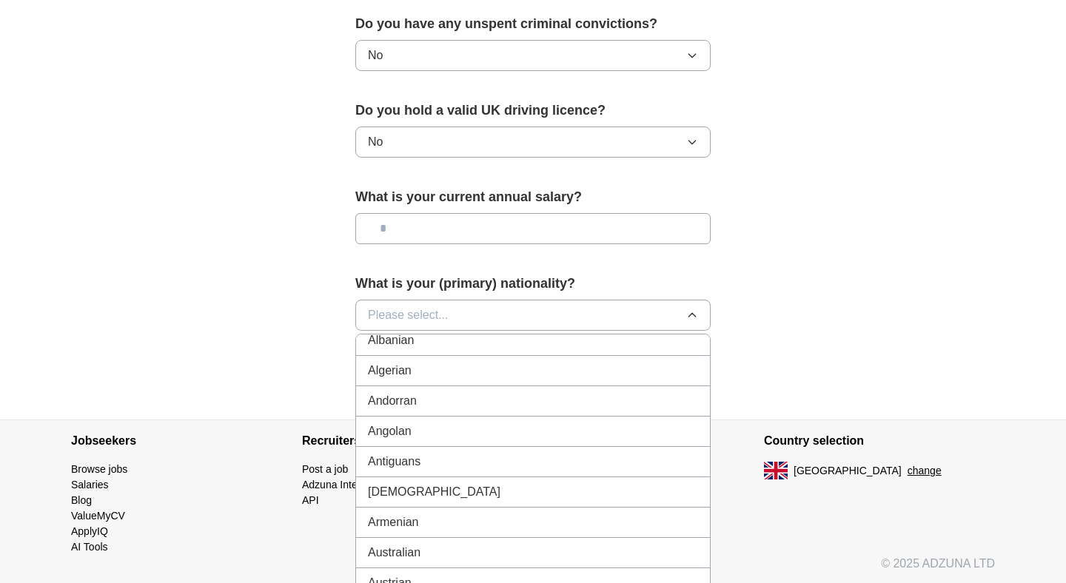
click at [395, 302] on button "Please select..." at bounding box center [532, 315] width 355 height 31
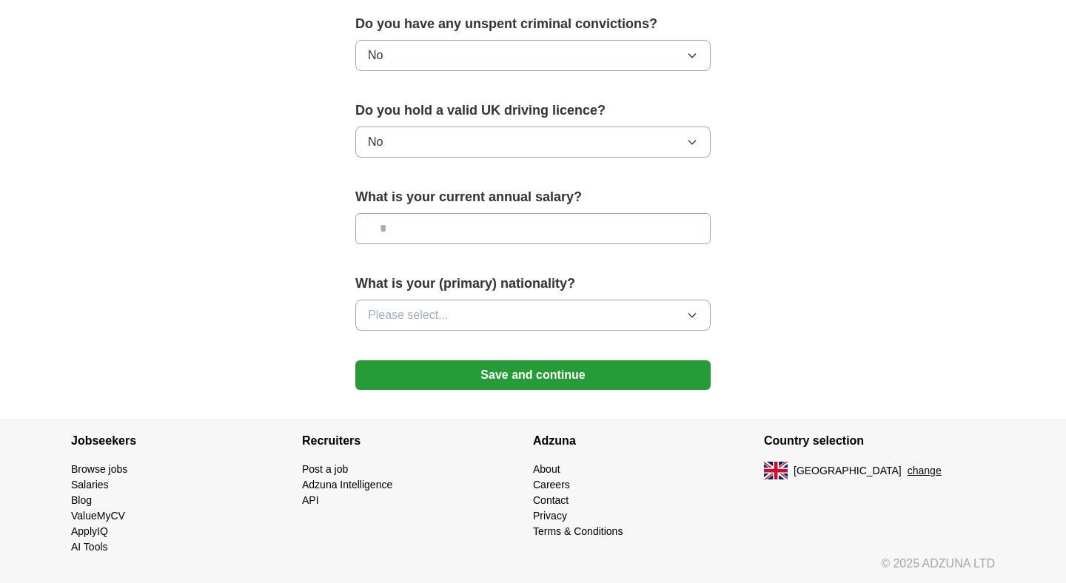
click at [395, 302] on button "Please select..." at bounding box center [532, 315] width 355 height 31
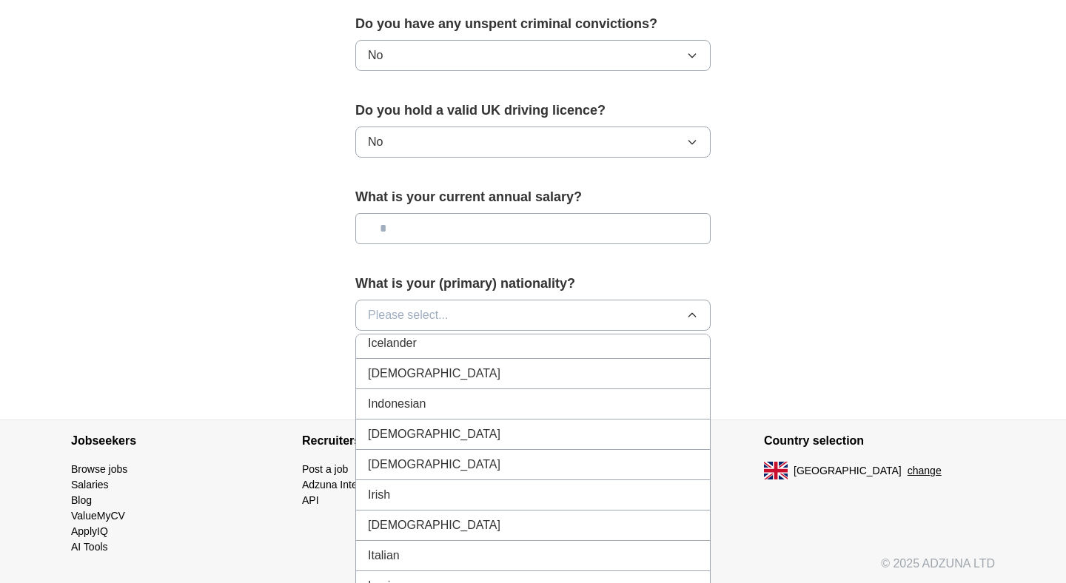
scroll to position [2401, 0]
click at [392, 372] on span "Indian" at bounding box center [434, 377] width 133 height 18
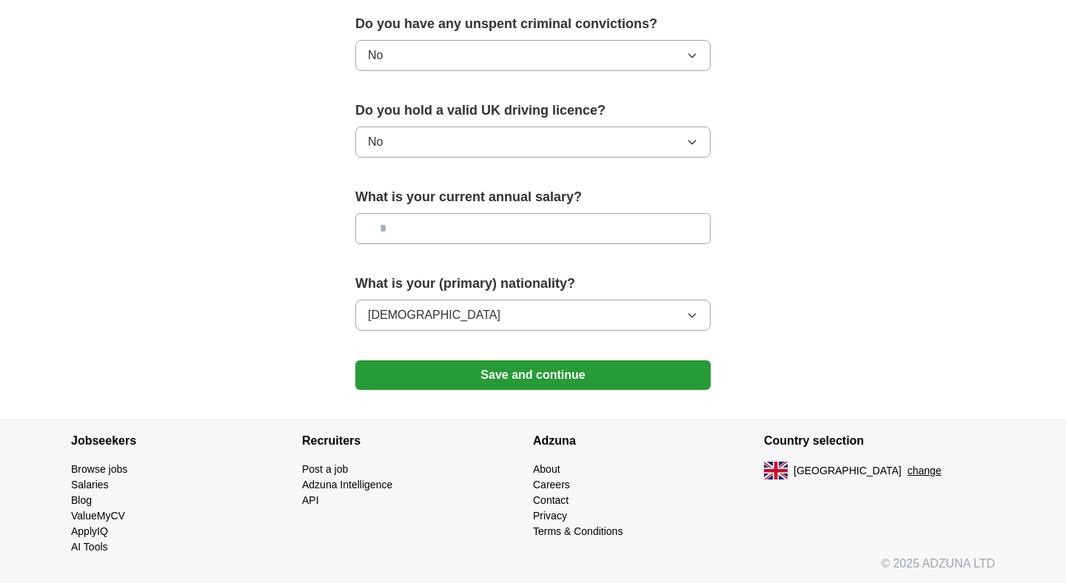
click at [392, 372] on button "Save and continue" at bounding box center [532, 375] width 355 height 30
click at [505, 375] on button "Save and continue" at bounding box center [532, 375] width 355 height 30
